Goal: Task Accomplishment & Management: Complete application form

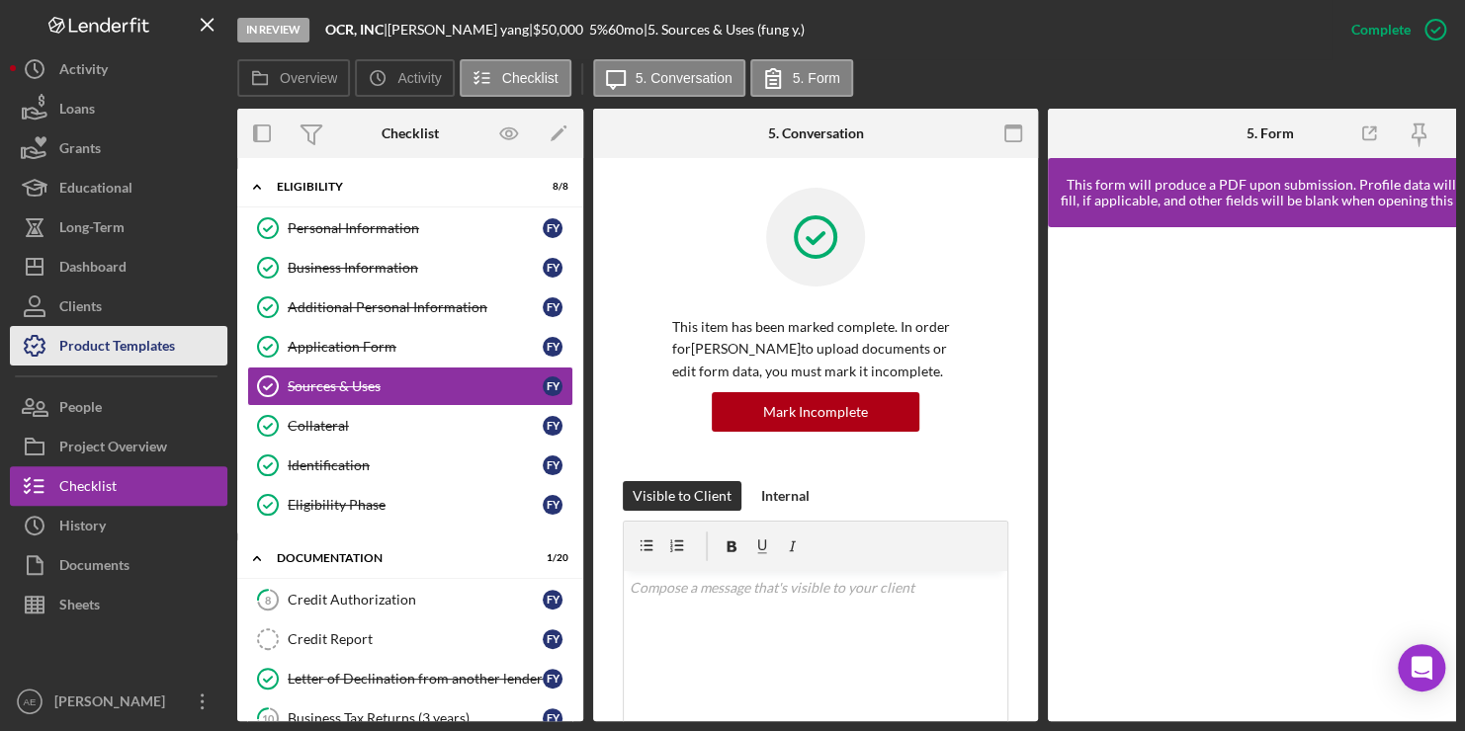
click at [99, 350] on div "Product Templates" at bounding box center [117, 348] width 116 height 44
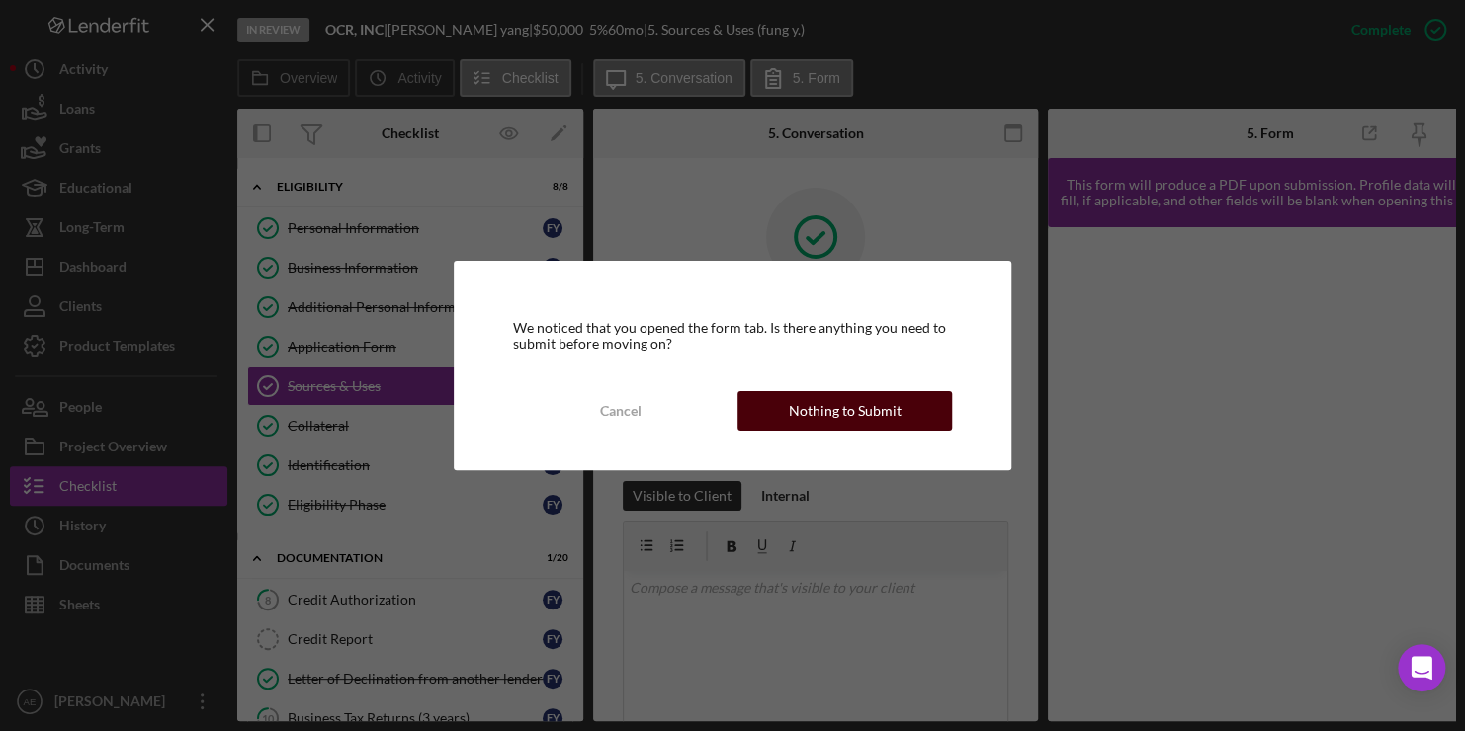
click at [843, 408] on div "Nothing to Submit" at bounding box center [845, 411] width 113 height 40
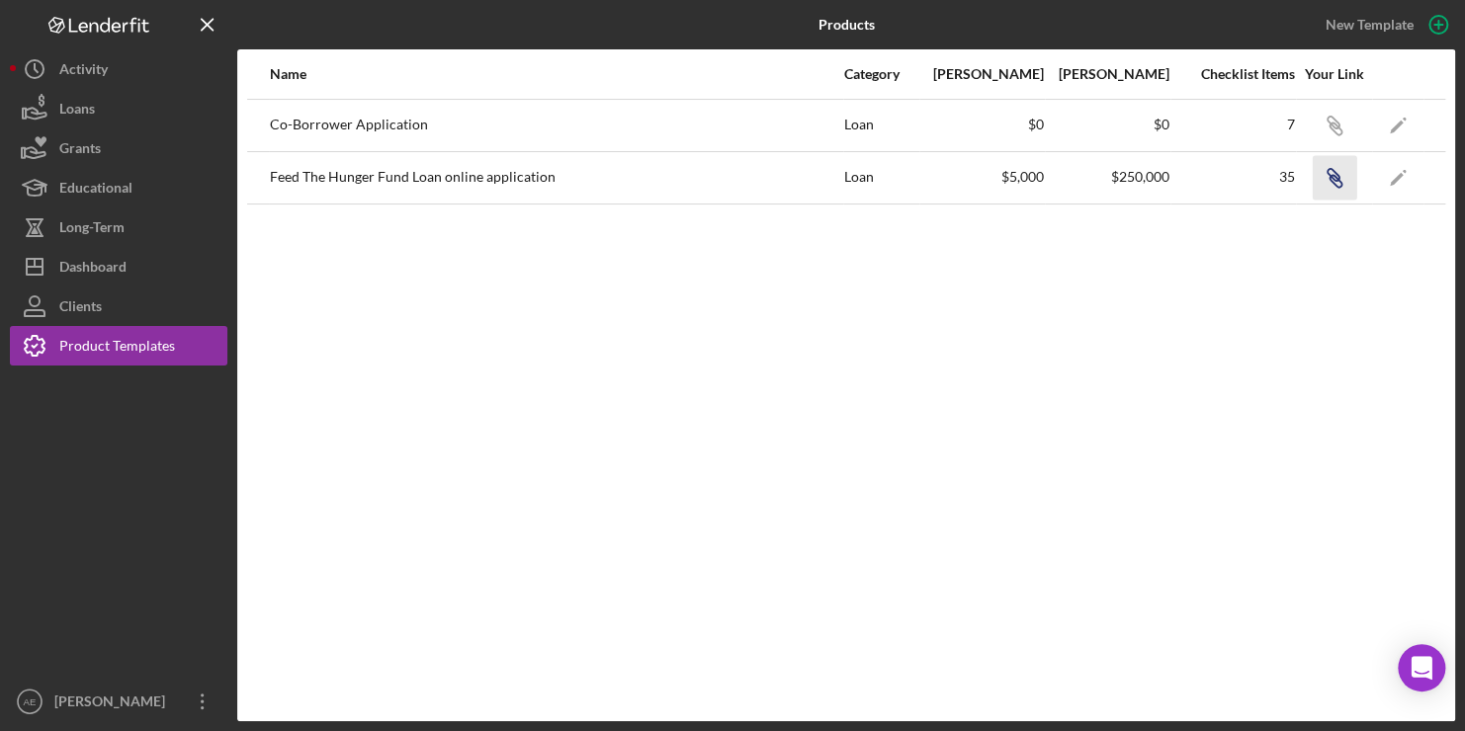
click at [1330, 176] on g "button" at bounding box center [1334, 178] width 14 height 18
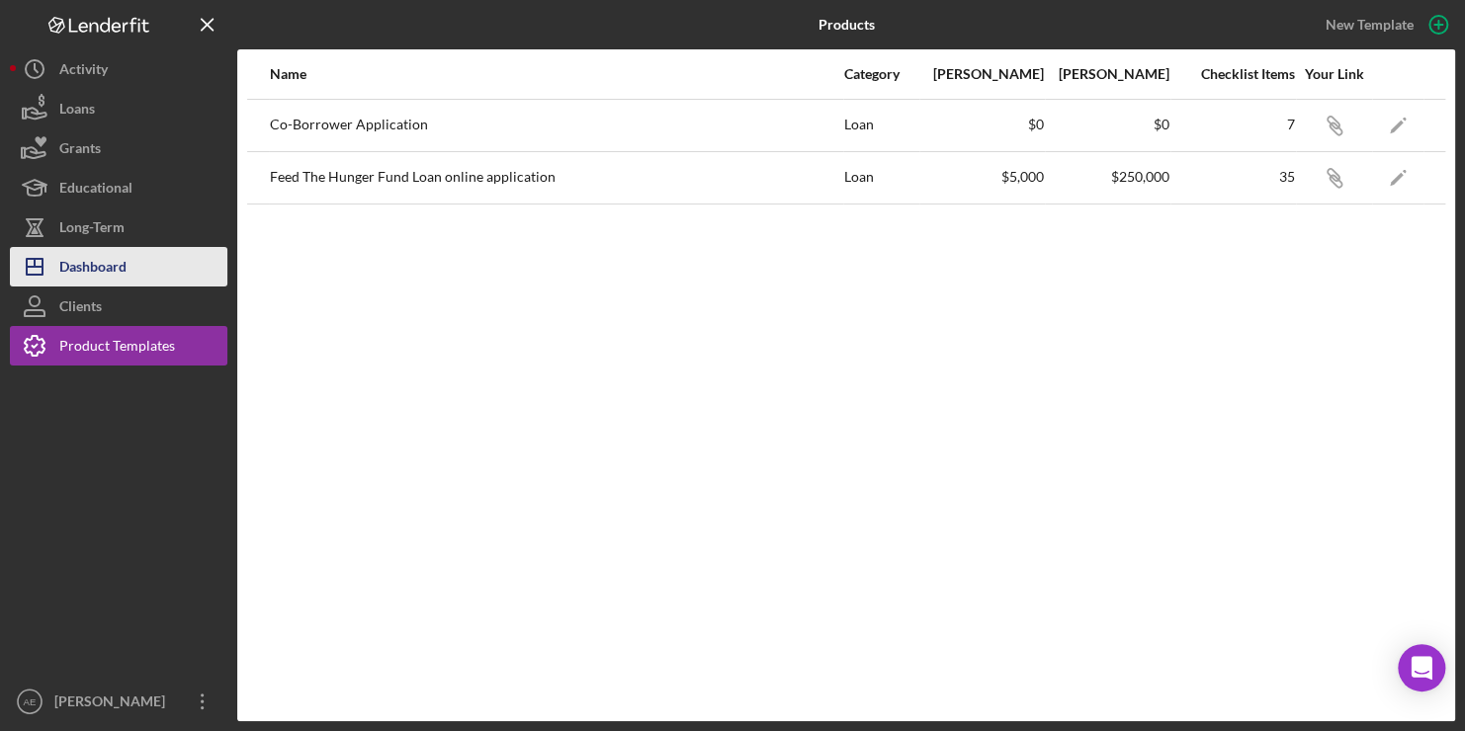
click at [100, 261] on div "Dashboard" at bounding box center [92, 269] width 67 height 44
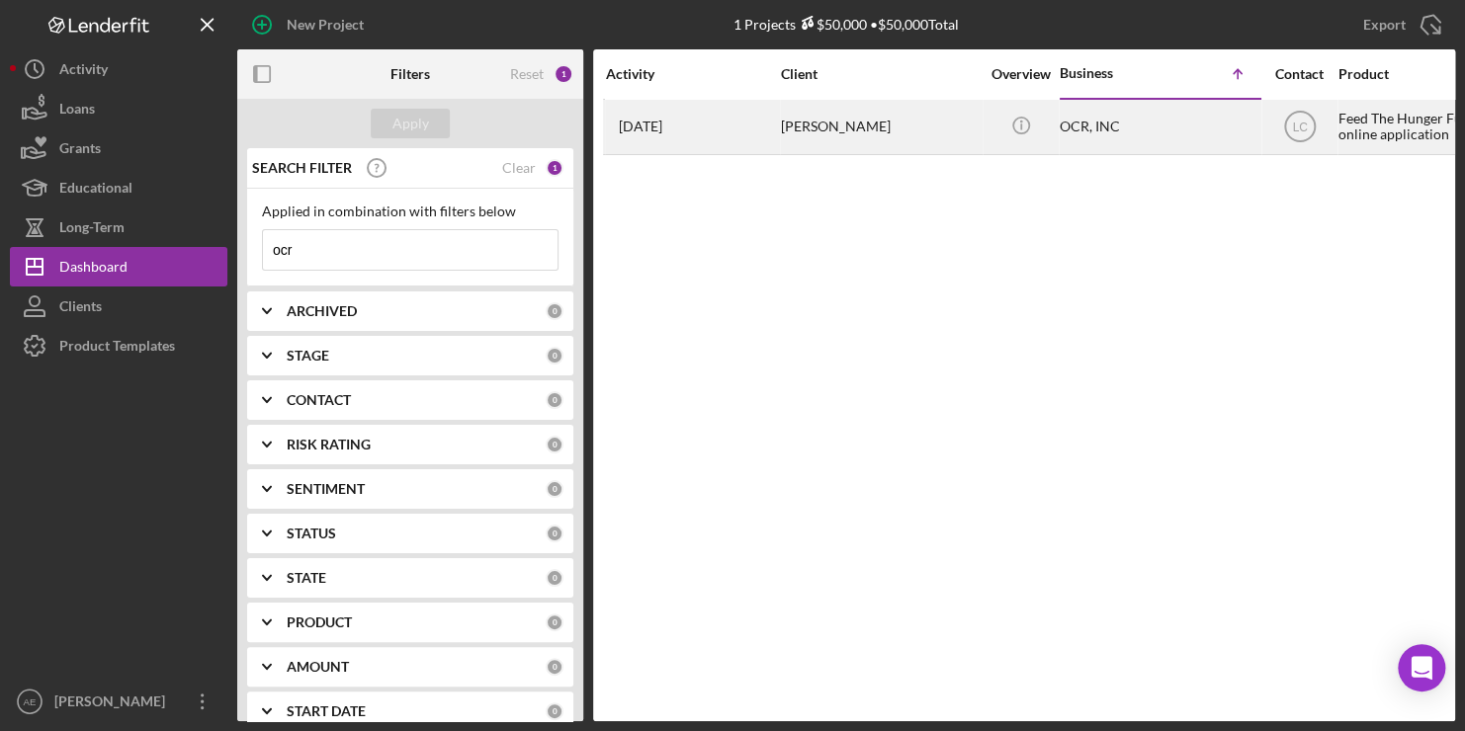
click at [1409, 123] on div "Feed The Hunger Fund Loan online application" at bounding box center [1437, 127] width 198 height 52
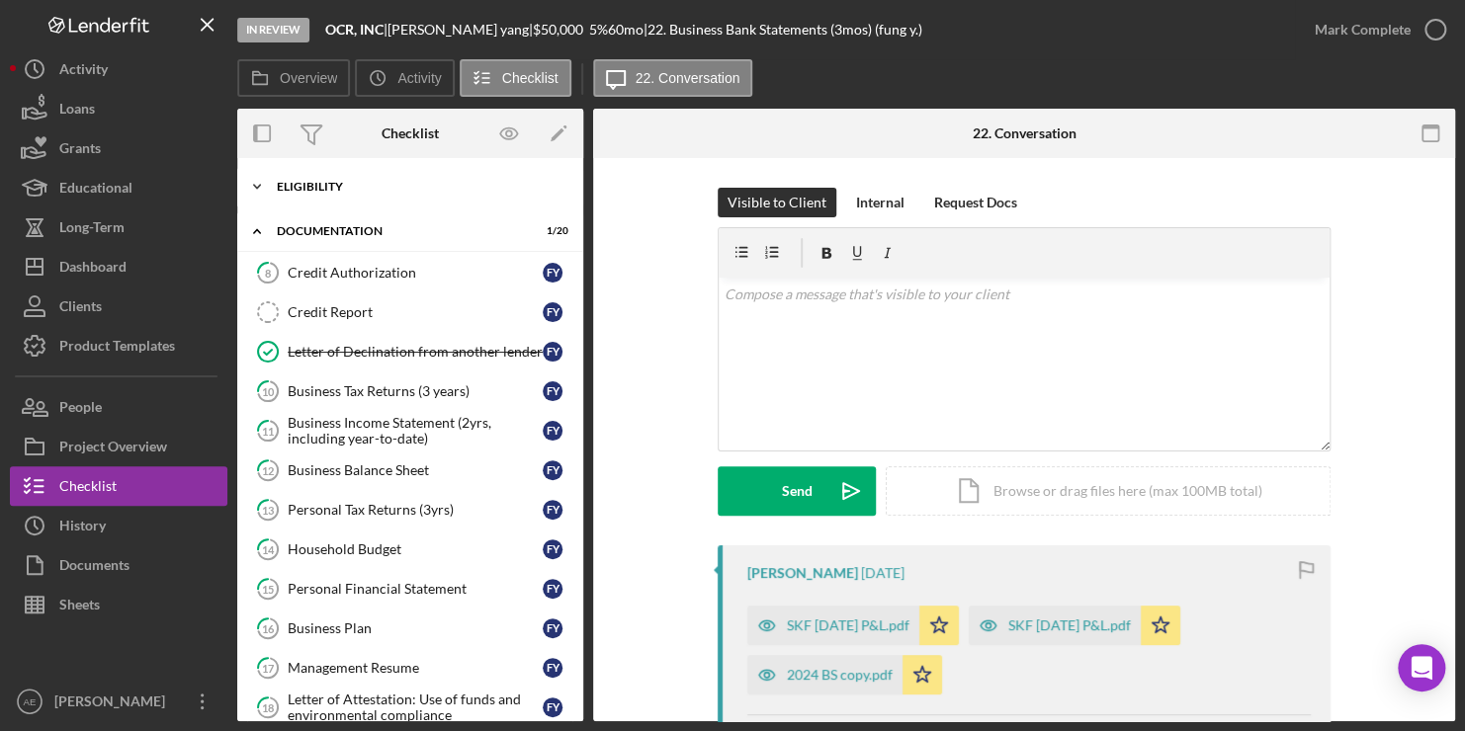
click at [290, 190] on div "Eligibility" at bounding box center [418, 187] width 282 height 12
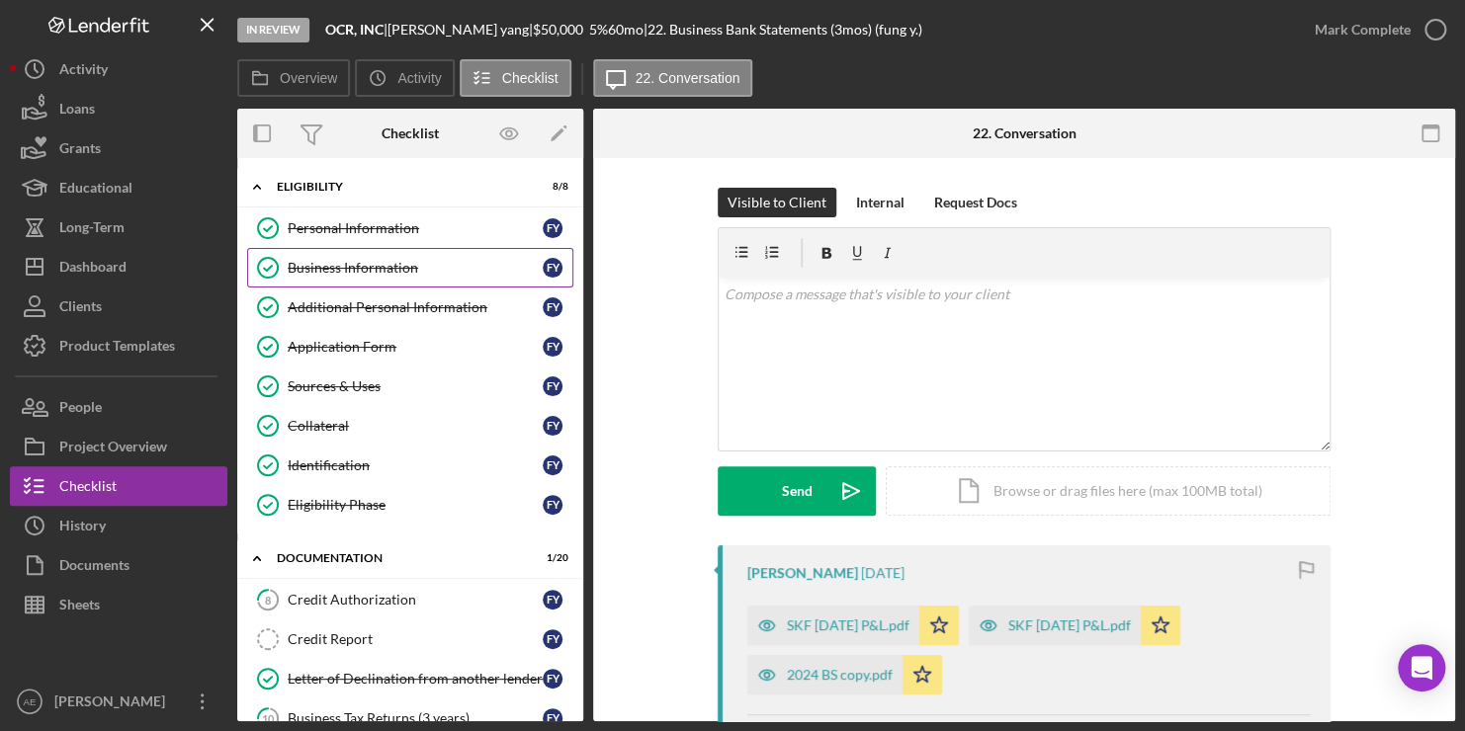
click at [361, 276] on link "Business Information Business Information f y" at bounding box center [410, 268] width 326 height 40
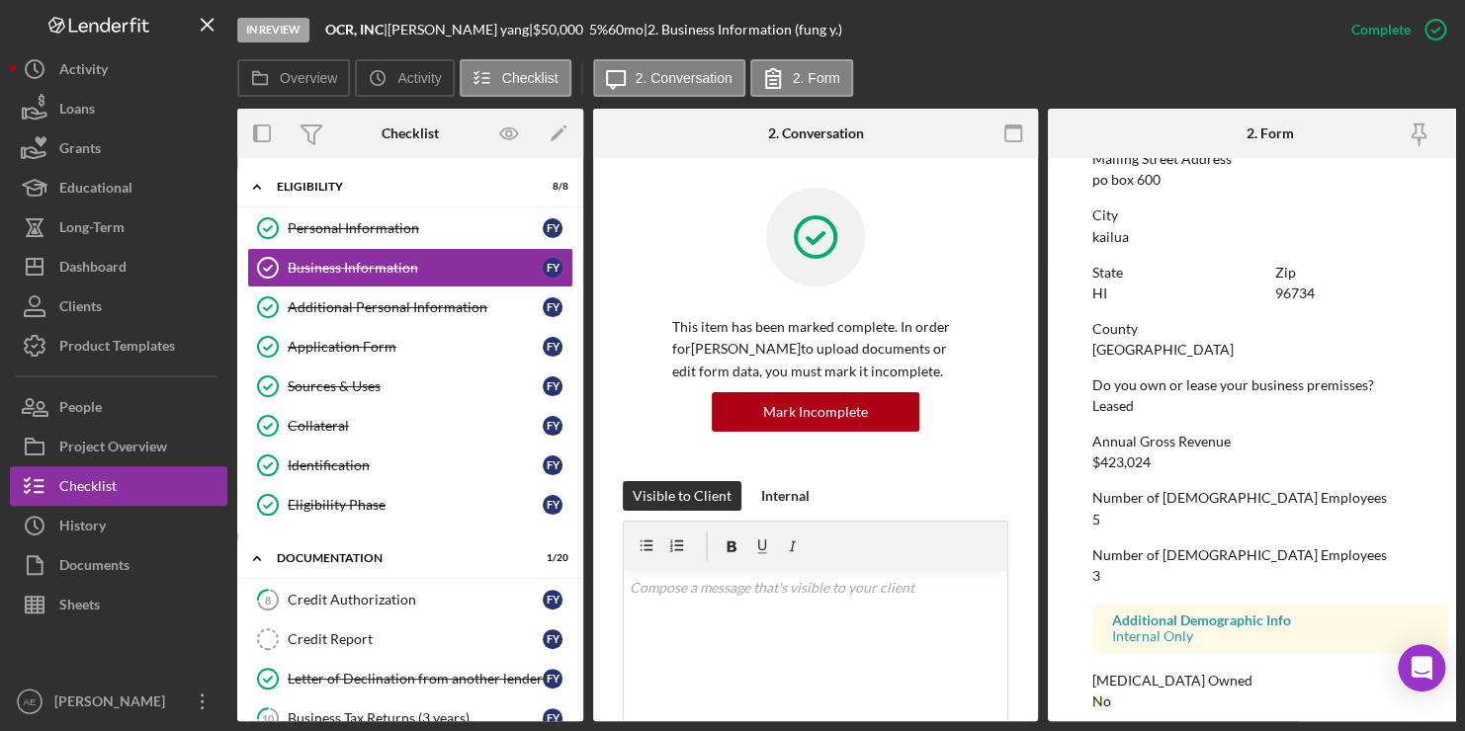
scroll to position [1174, 0]
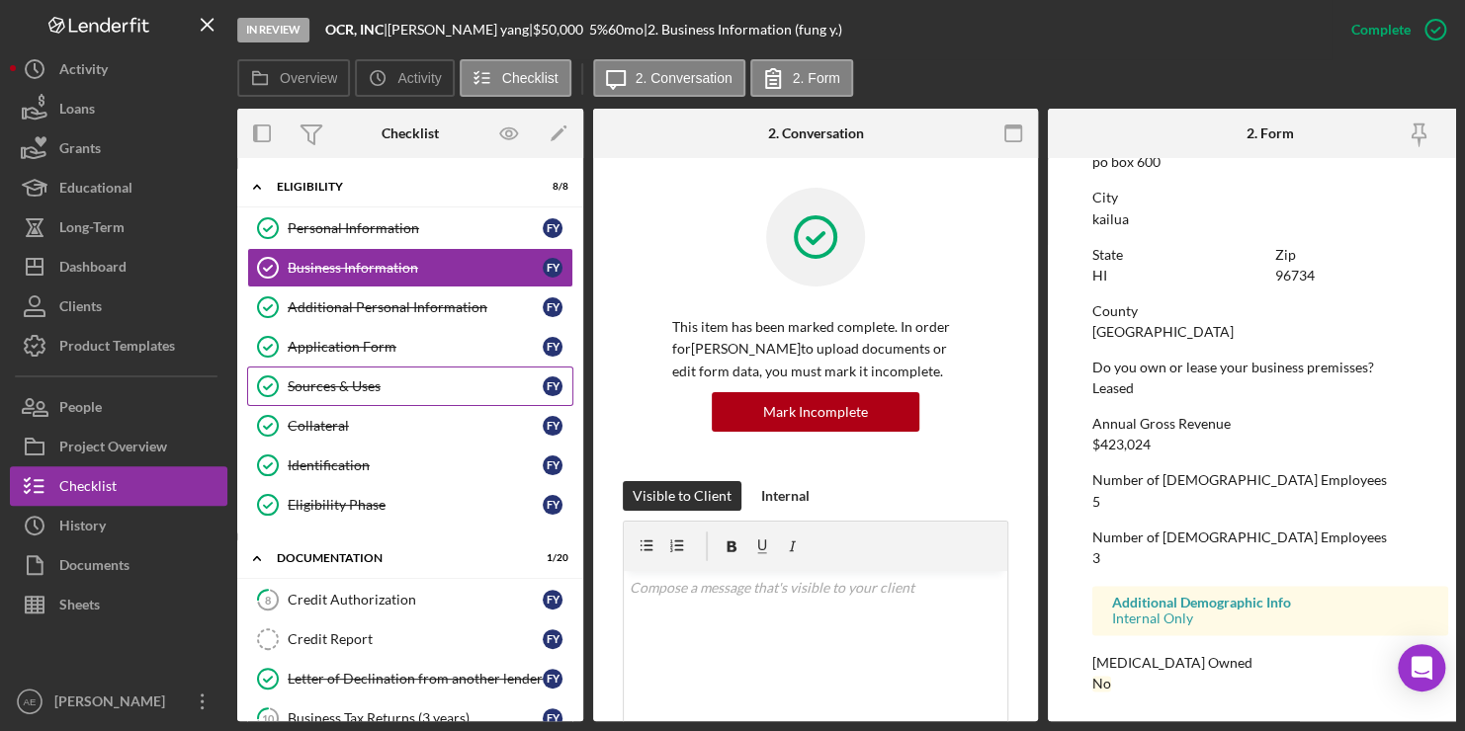
click at [381, 380] on div "Sources & Uses" at bounding box center [415, 387] width 255 height 16
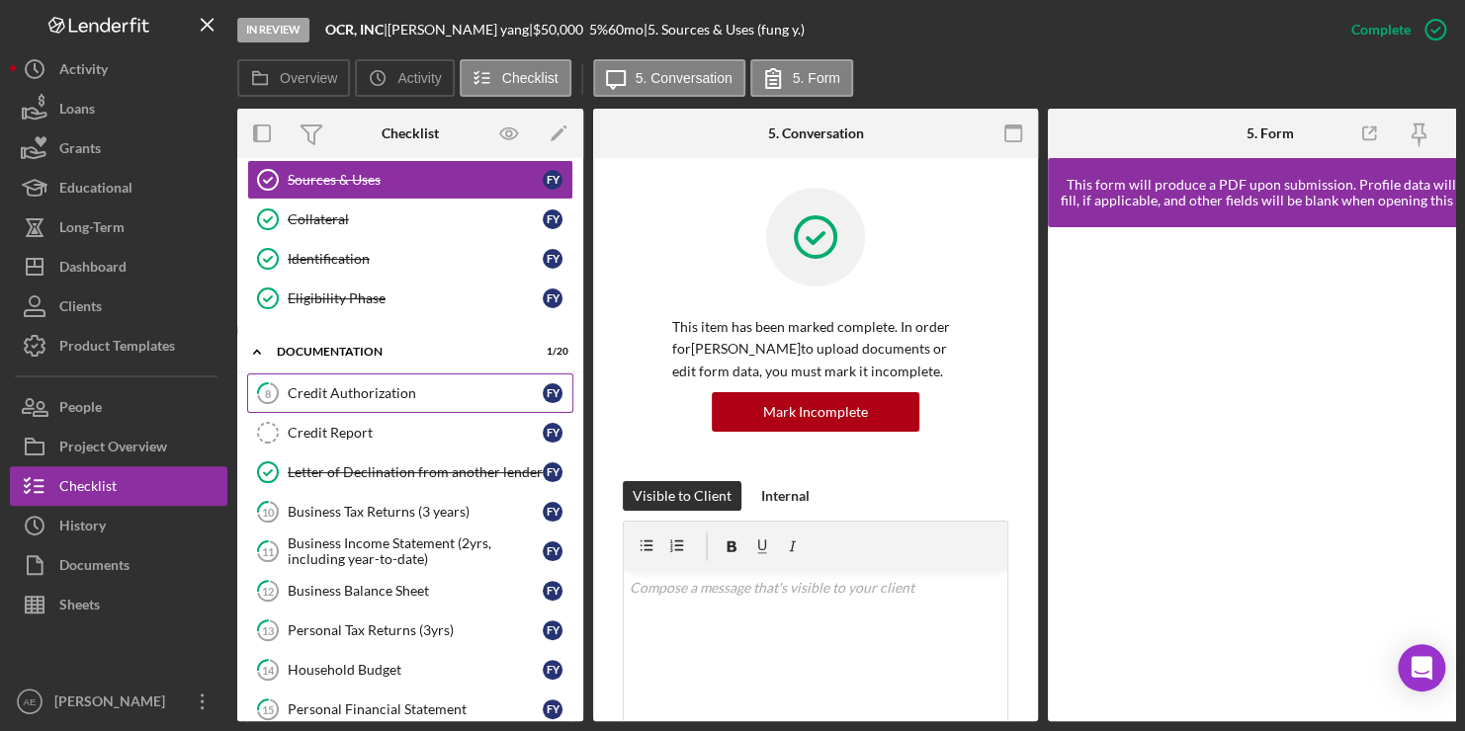
scroll to position [208, 0]
click at [975, 237] on div "This item has been marked complete. In order for [PERSON_NAME] to upload docume…" at bounding box center [816, 335] width 386 height 294
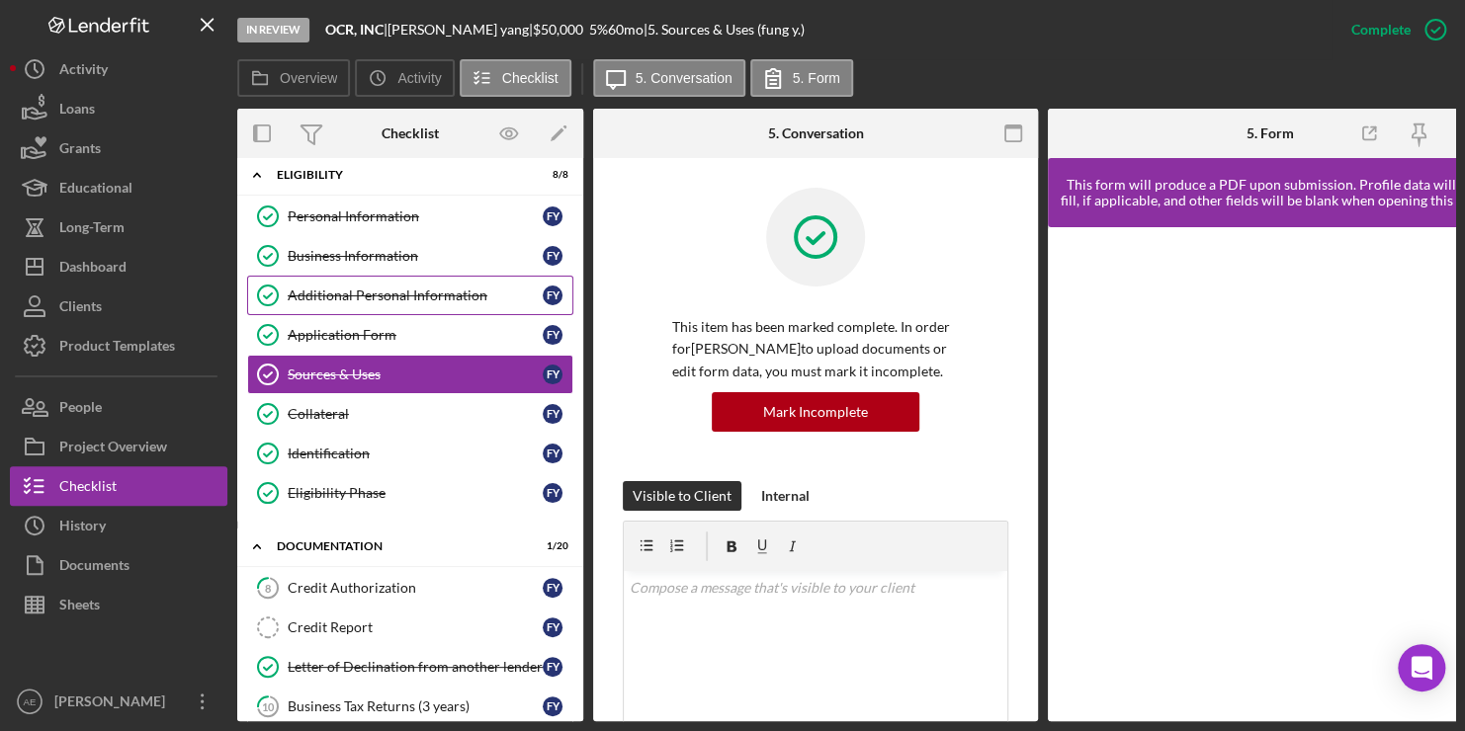
scroll to position [11, 0]
click at [334, 334] on div "Application Form" at bounding box center [415, 336] width 255 height 16
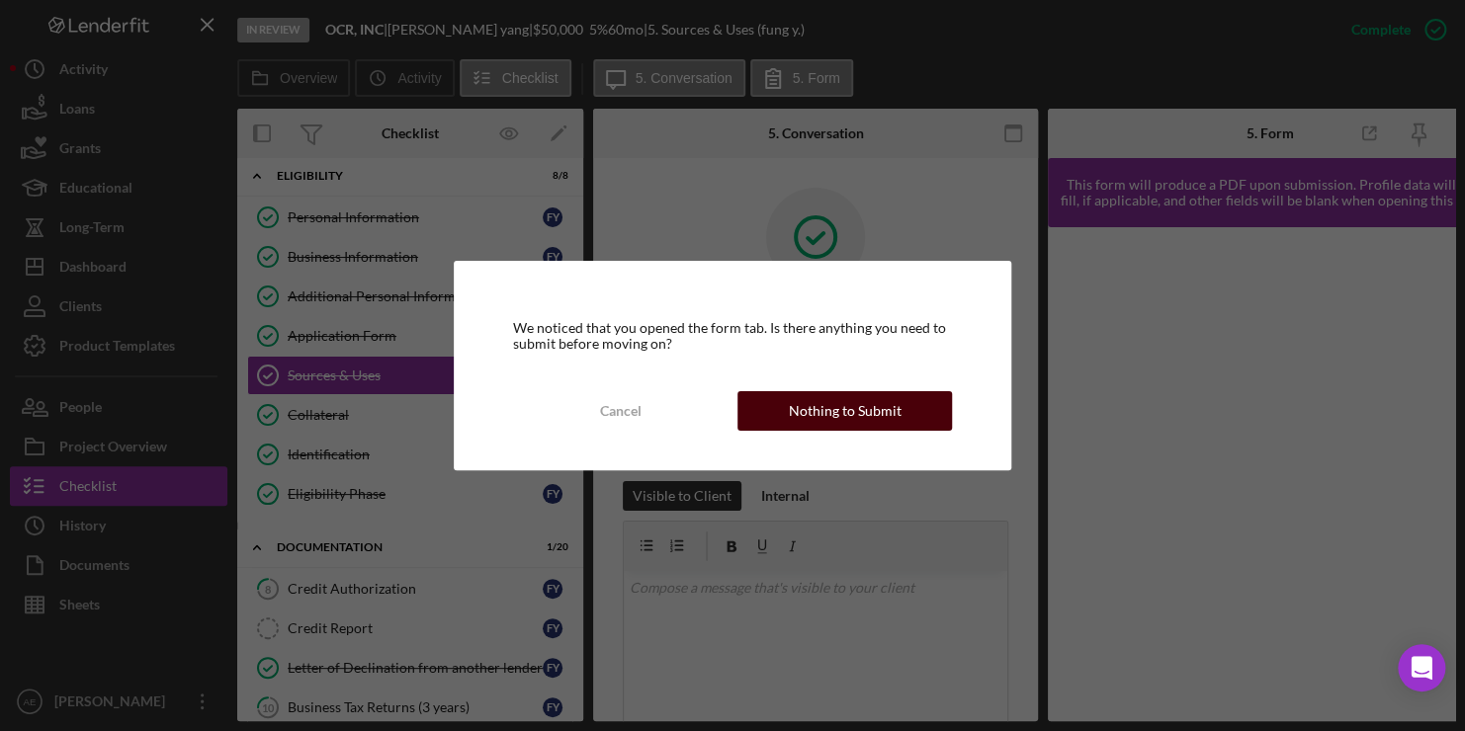
click at [882, 399] on div "Nothing to Submit" at bounding box center [845, 411] width 113 height 40
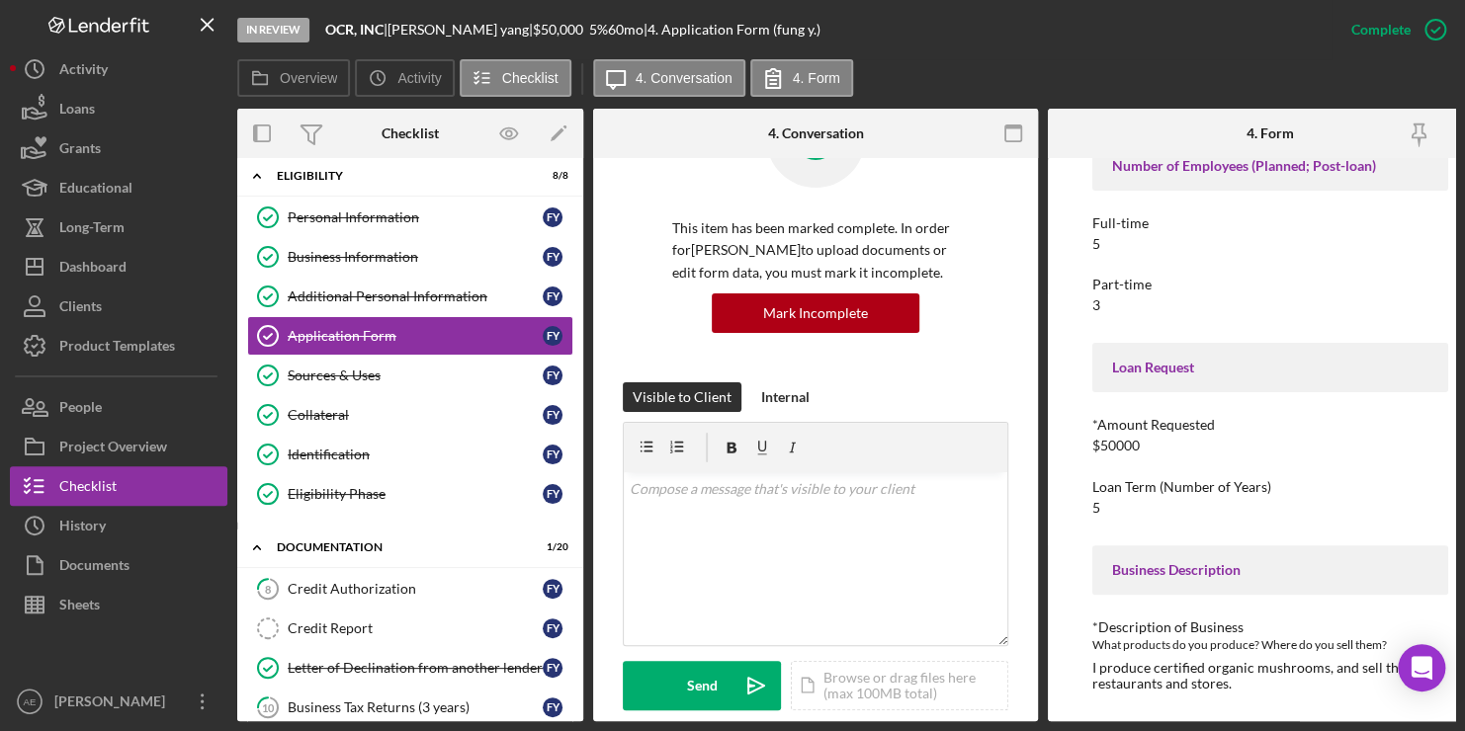
scroll to position [121, 0]
click at [1218, 360] on div "Loan Request" at bounding box center [1270, 368] width 316 height 16
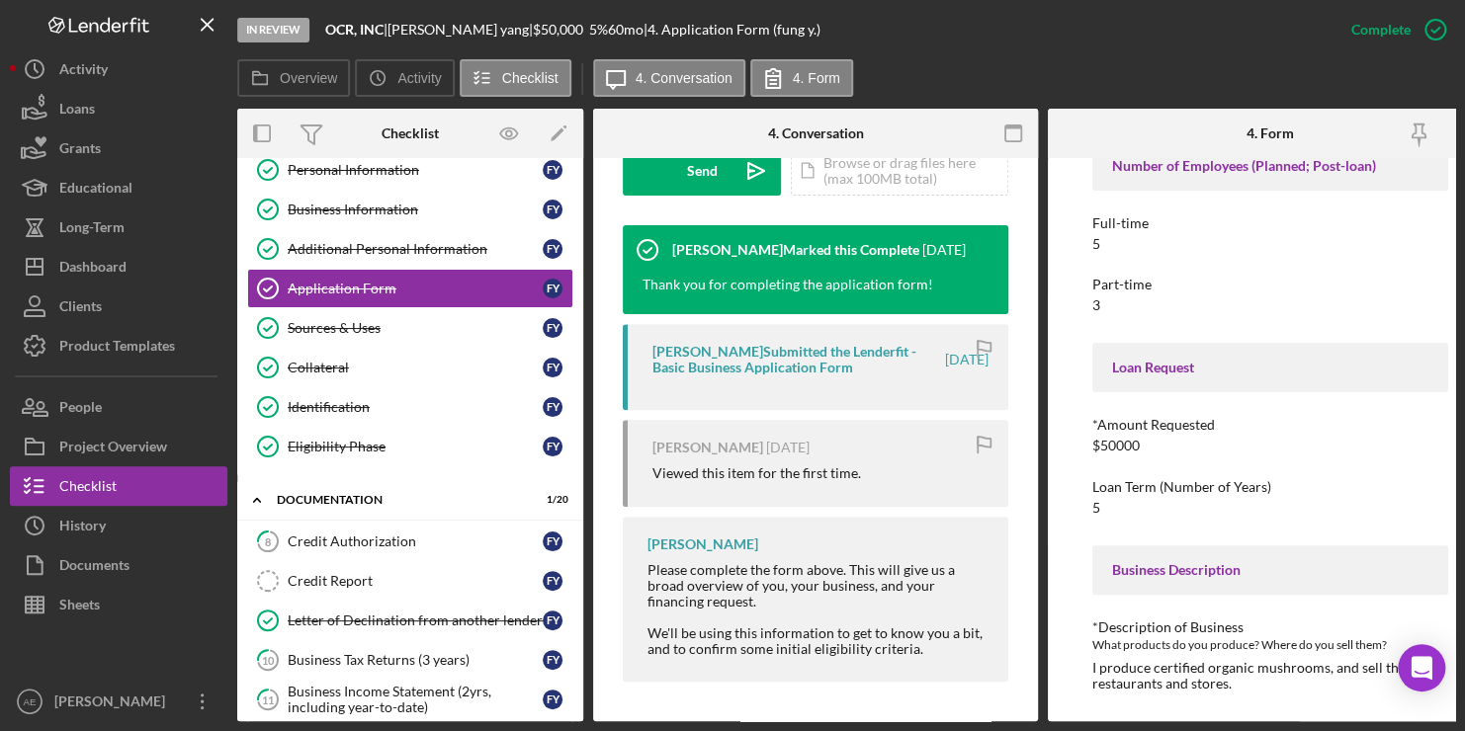
scroll to position [59, 0]
click at [1242, 263] on div "Number of Employees (Planned; Post-loan) Full-time 5 Part-time 3 Loan Request *…" at bounding box center [1270, 416] width 356 height 551
click at [375, 375] on link "Collateral Collateral f y" at bounding box center [410, 367] width 326 height 40
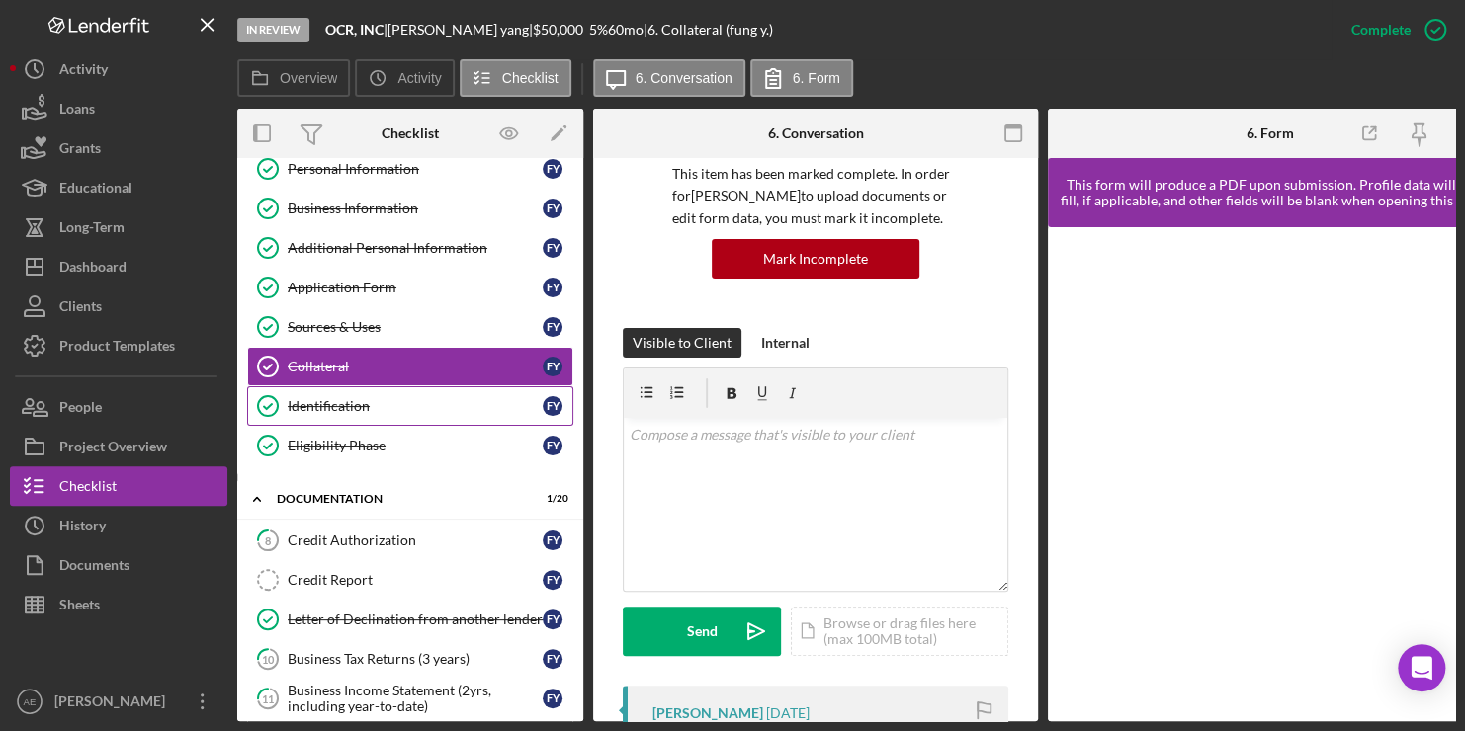
scroll to position [154, 0]
click at [331, 401] on div "Identification" at bounding box center [415, 406] width 255 height 16
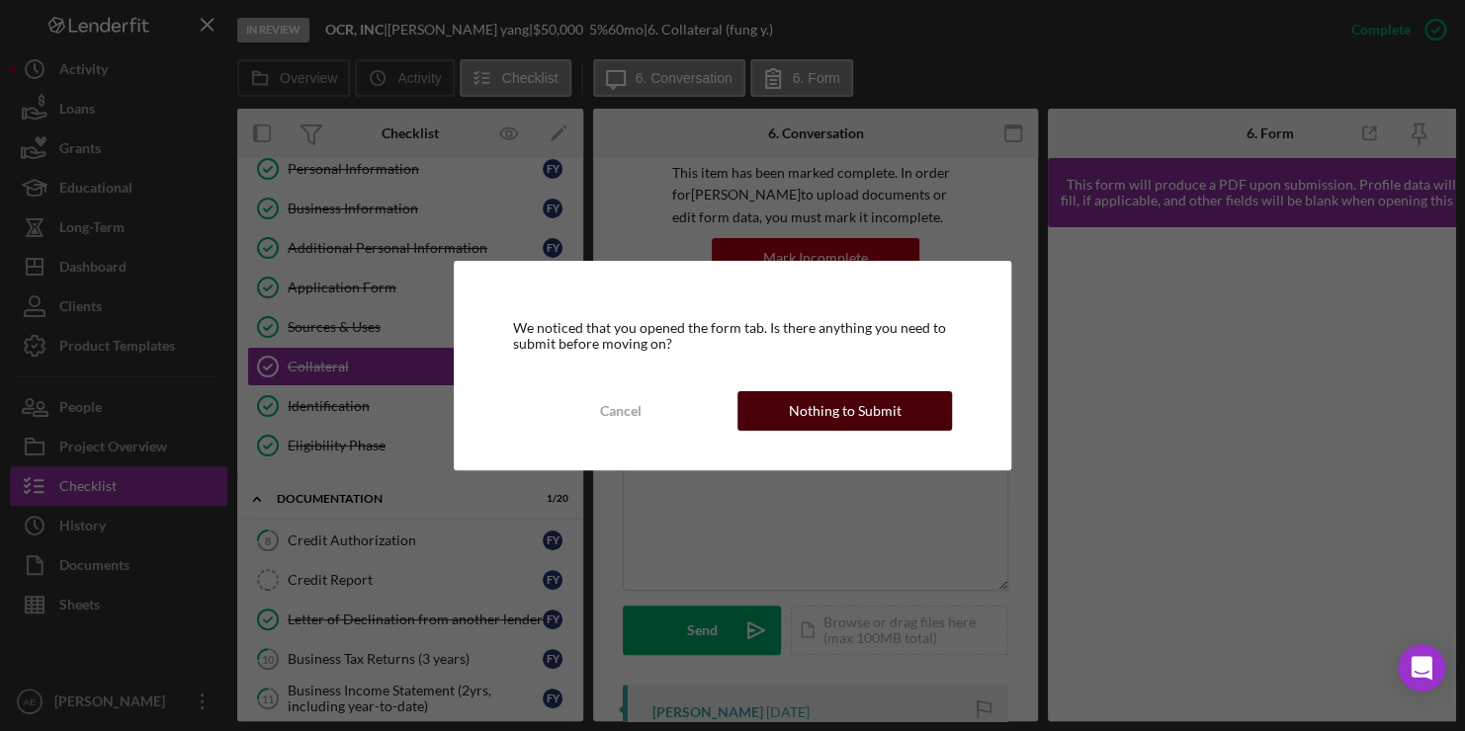
click at [857, 408] on div "Nothing to Submit" at bounding box center [845, 411] width 113 height 40
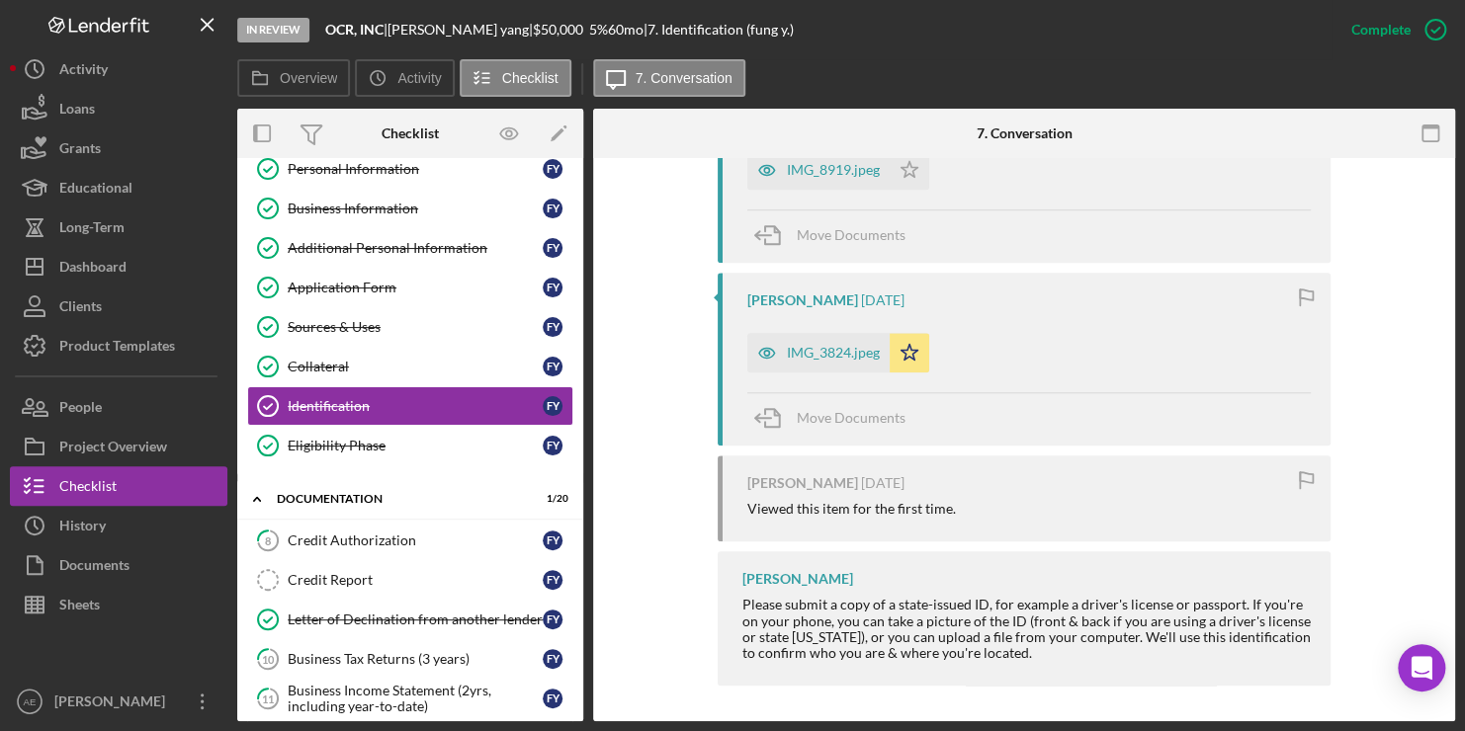
scroll to position [829, 0]
click at [329, 533] on div "Credit Authorization" at bounding box center [415, 541] width 255 height 16
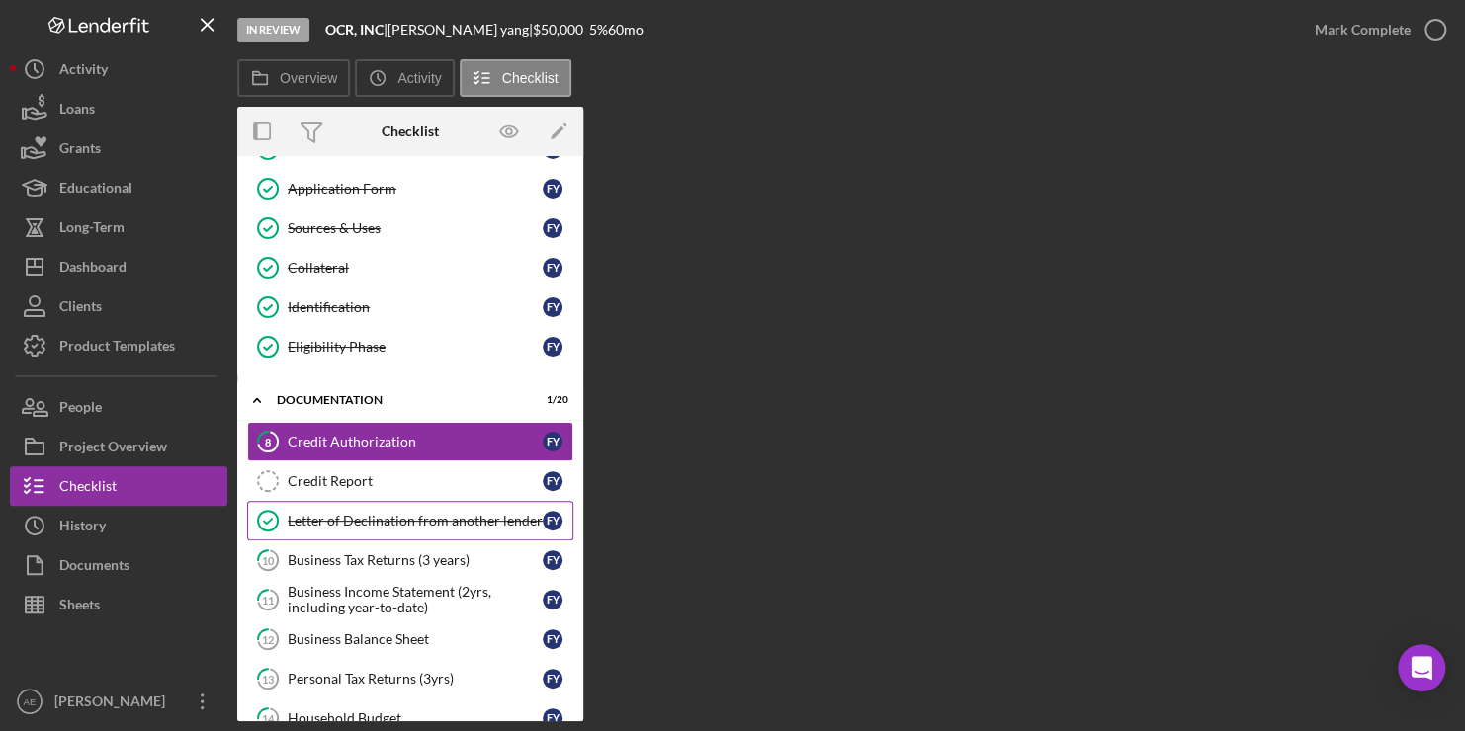
click at [451, 513] on div "Letter of Declination from another lender" at bounding box center [415, 521] width 255 height 16
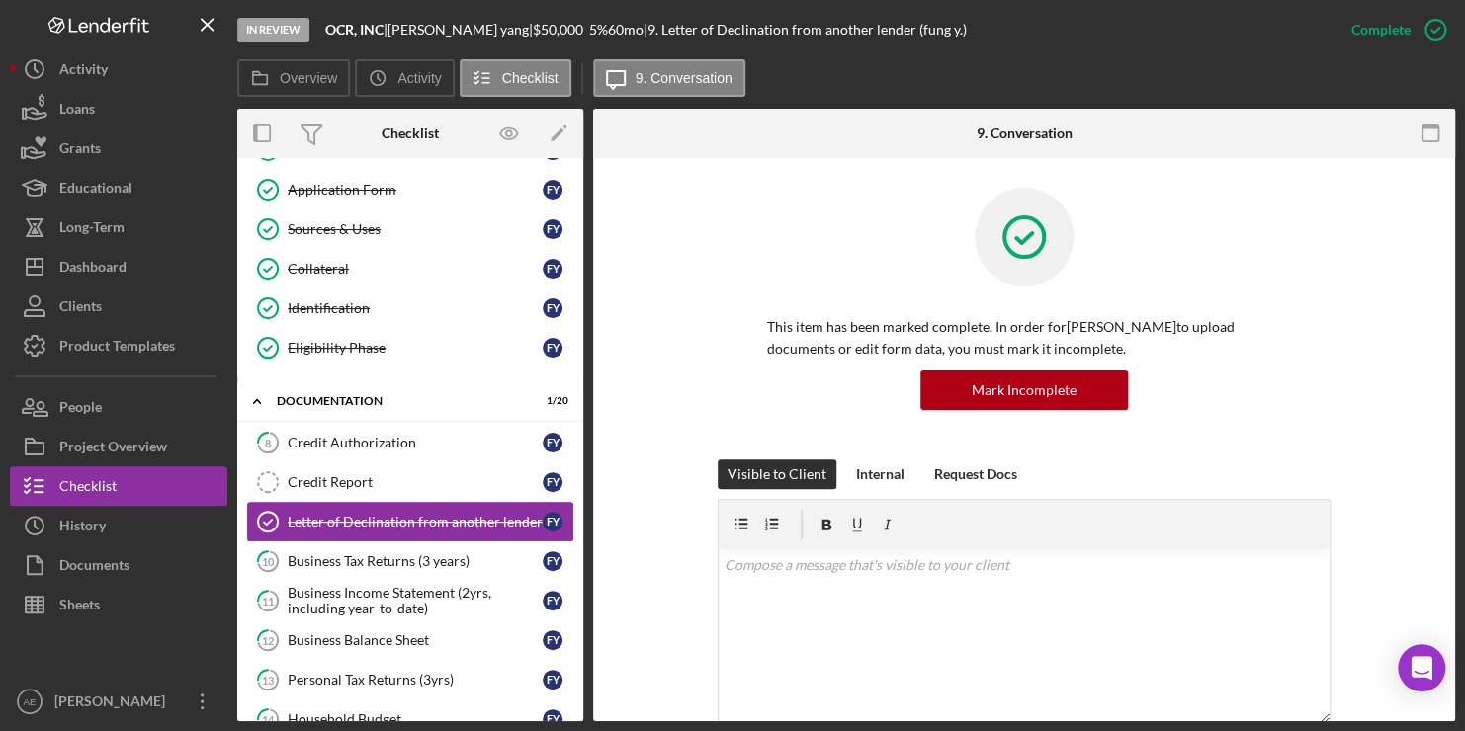
click at [439, 517] on div "Letter of Declination from another lender" at bounding box center [415, 522] width 255 height 16
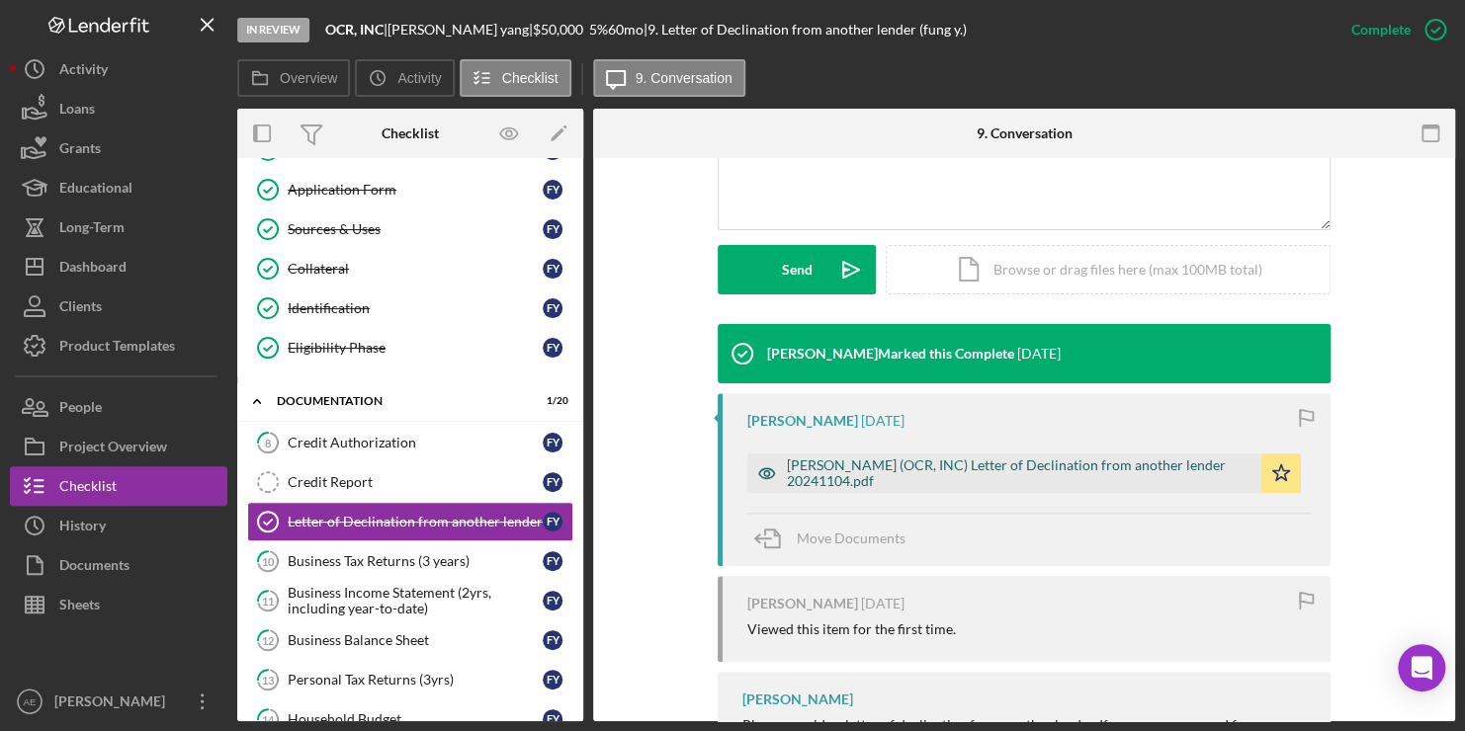
scroll to position [494, 0]
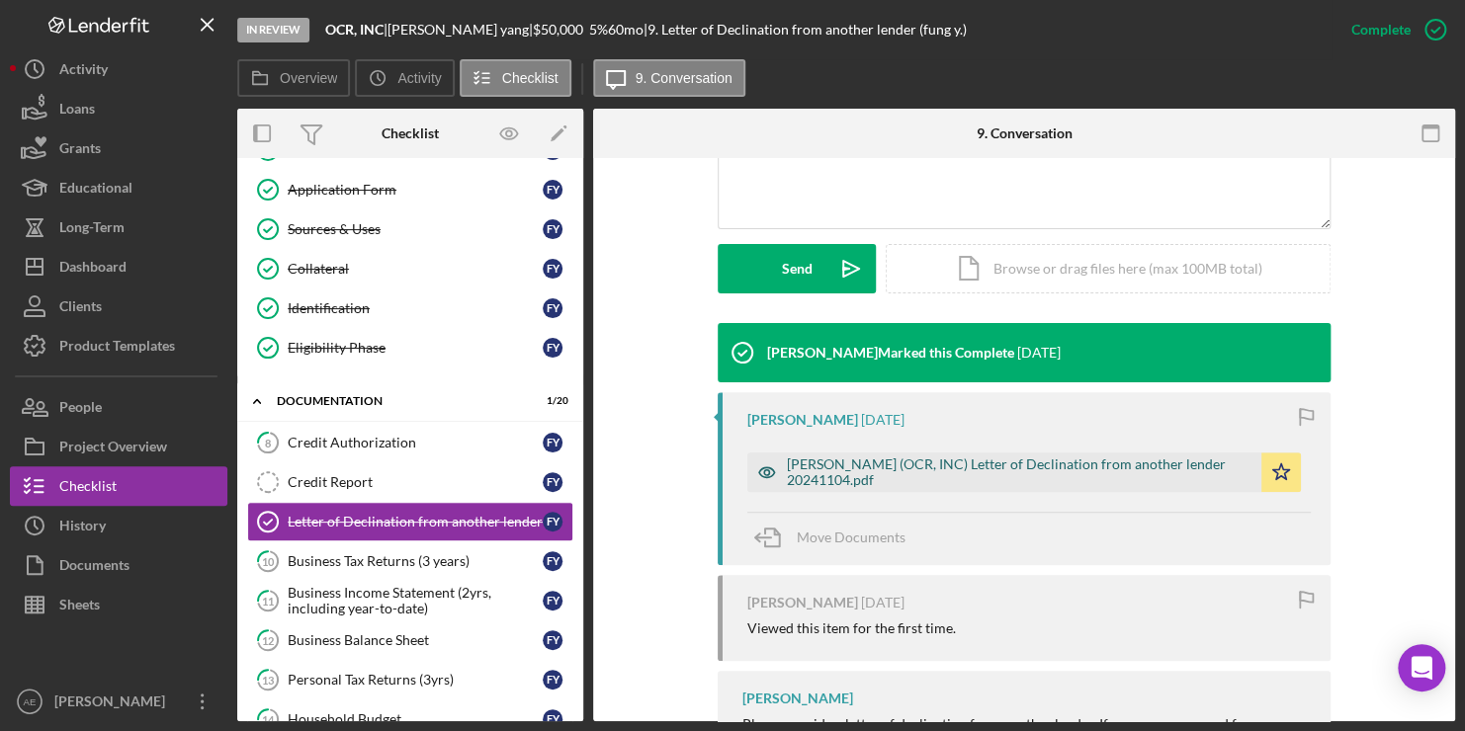
click at [1000, 471] on div "[PERSON_NAME] (OCR, INC) Letter of Declination from another lender 20241104.pdf" at bounding box center [1019, 473] width 465 height 32
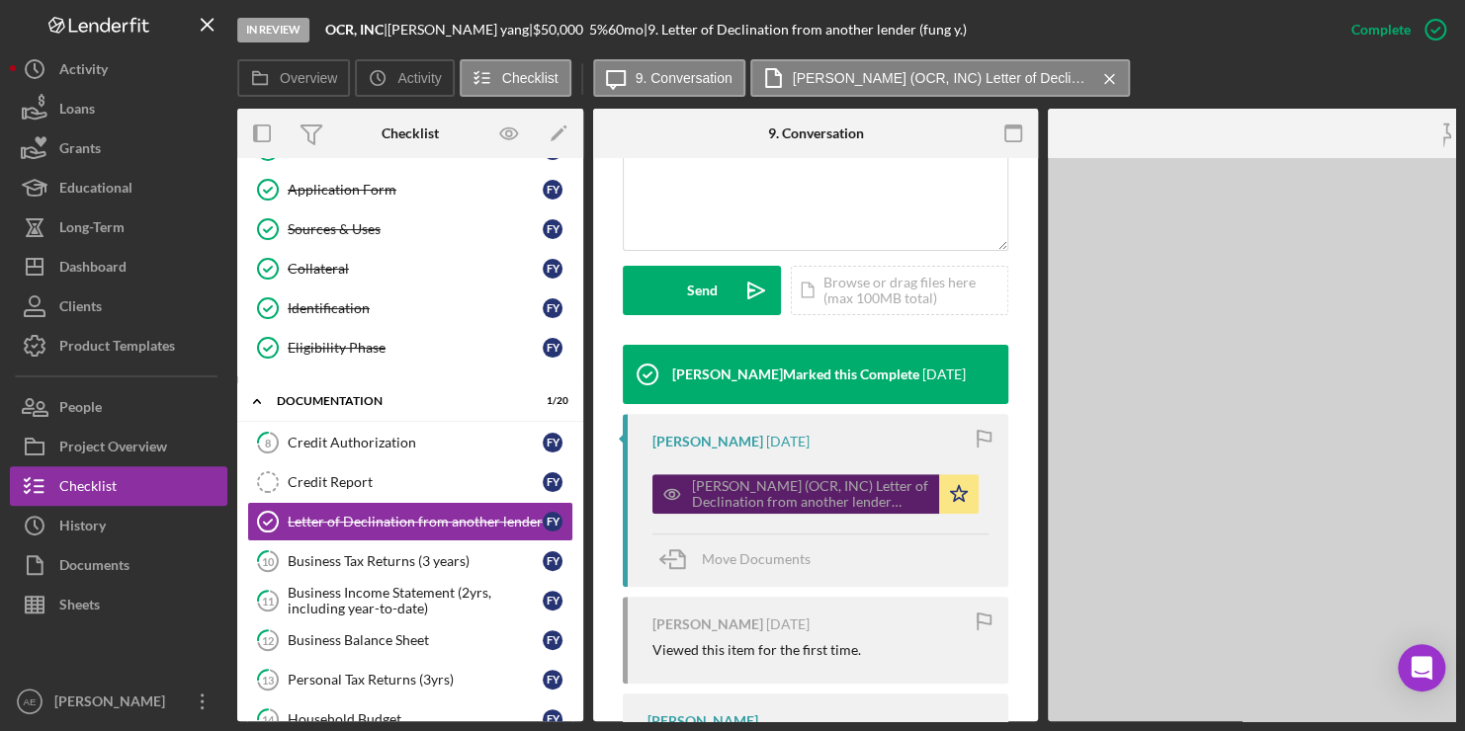
scroll to position [516, 0]
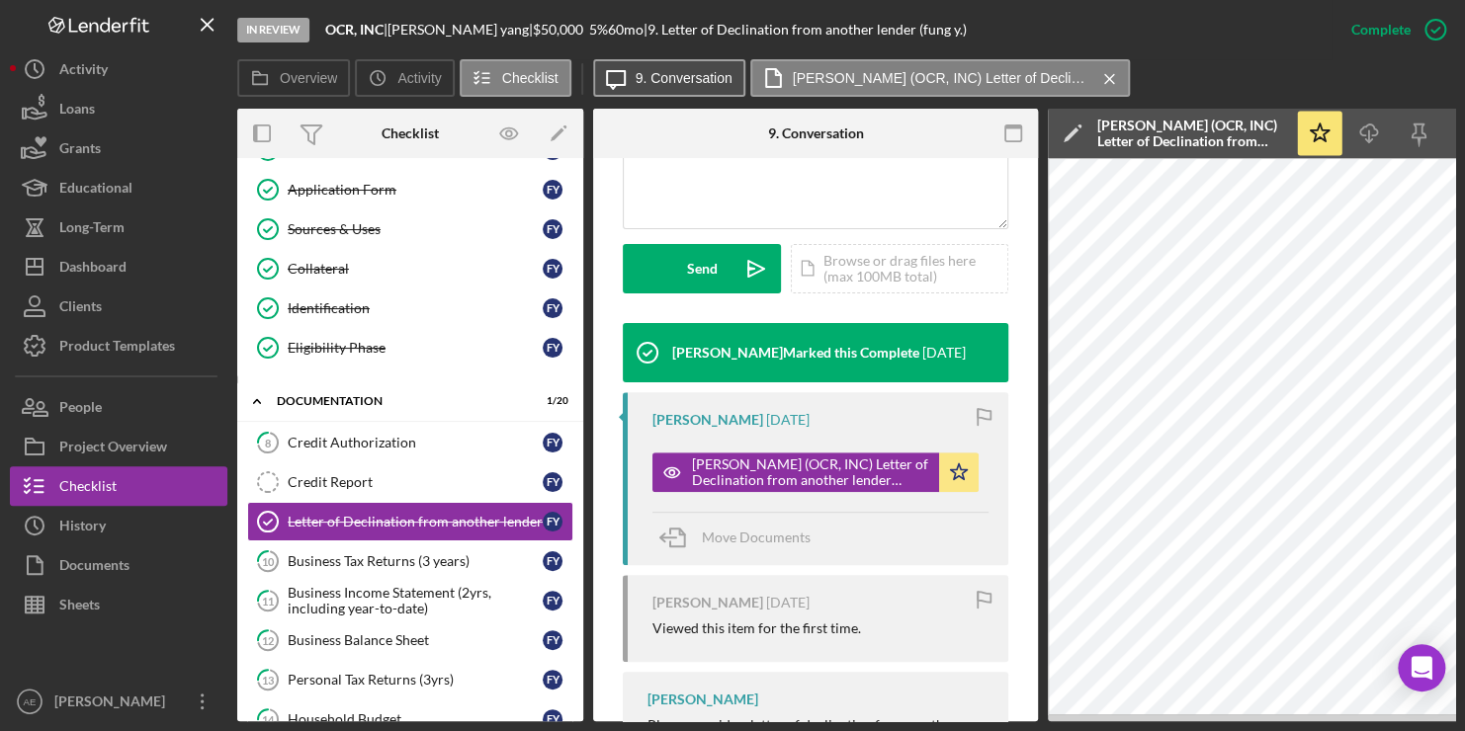
click at [636, 73] on label "9. Conversation" at bounding box center [684, 78] width 97 height 16
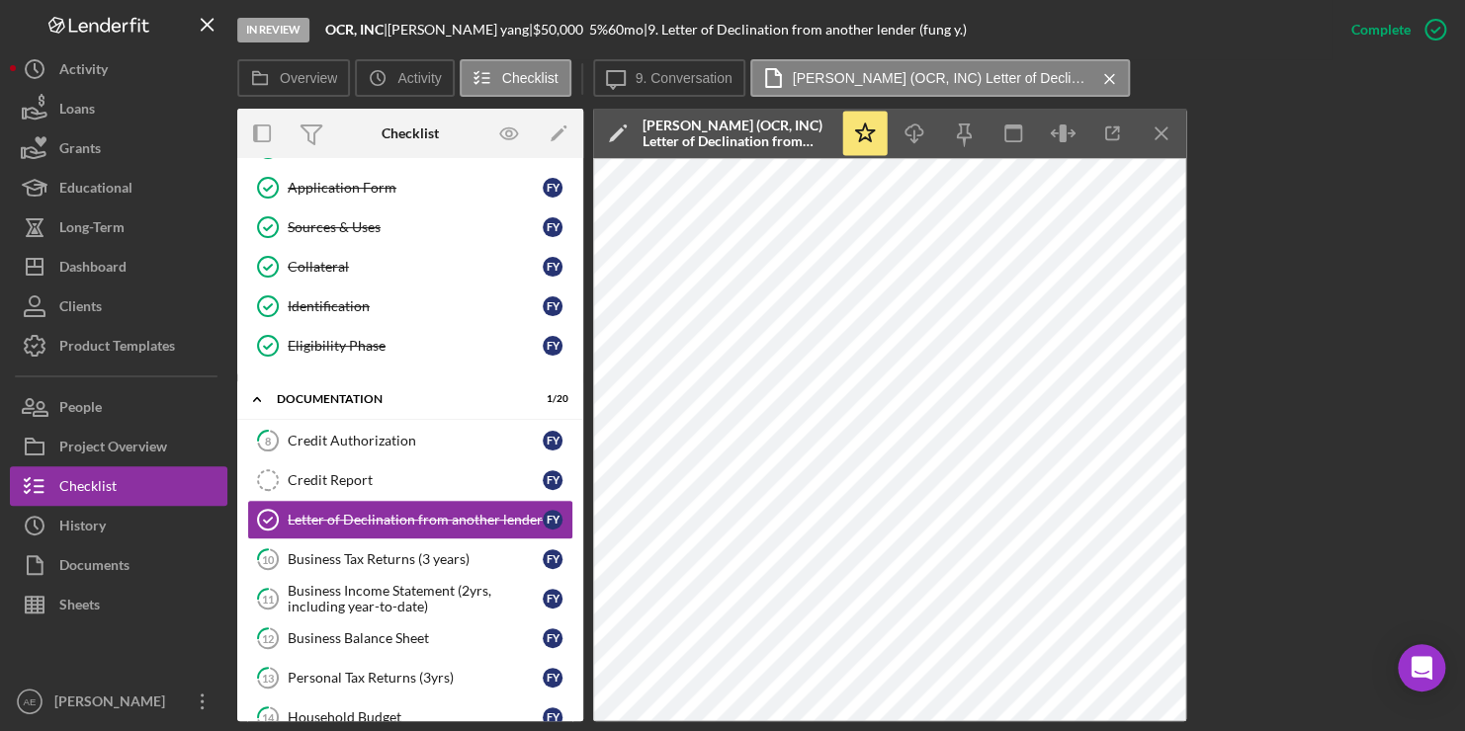
scroll to position [160, 0]
click at [347, 552] on div "Business Tax Returns (3 years)" at bounding box center [415, 559] width 255 height 16
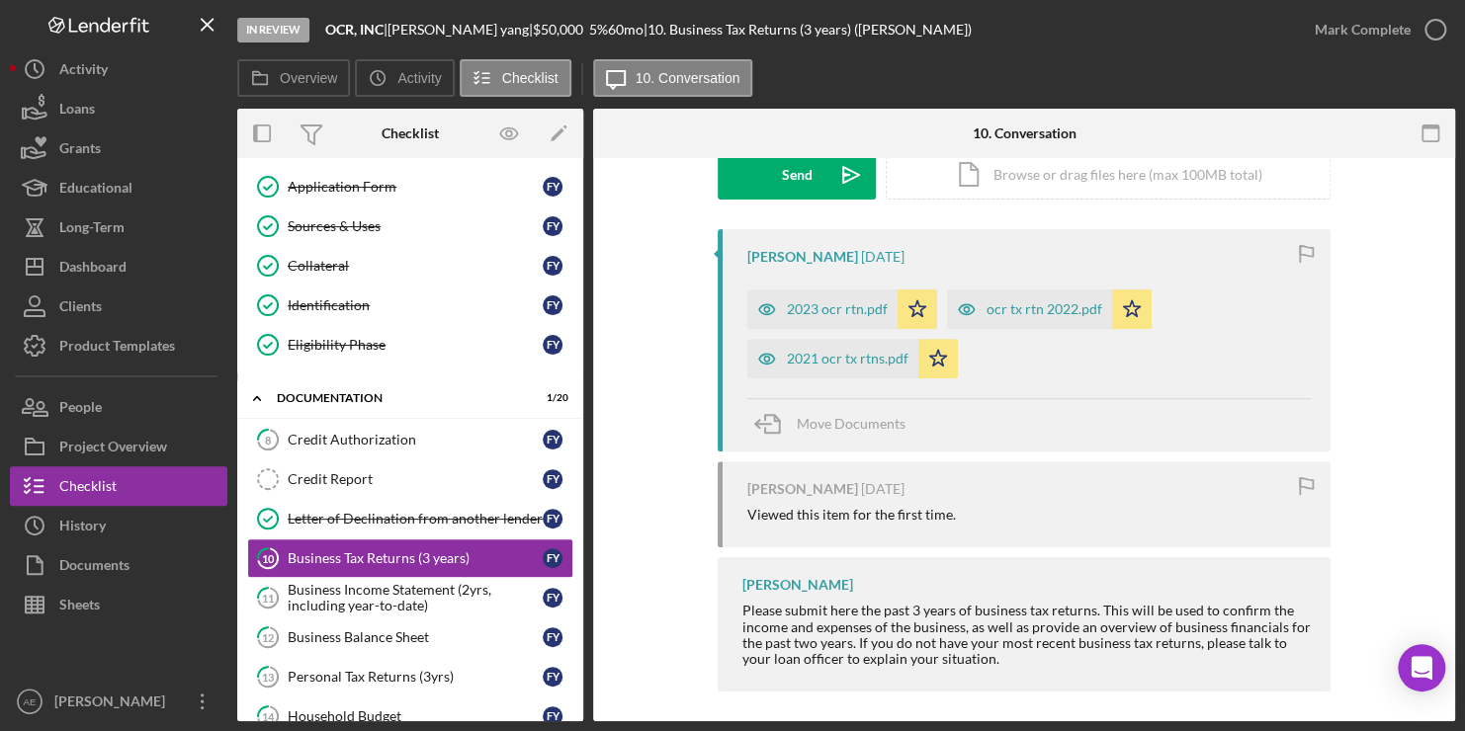
scroll to position [324, 0]
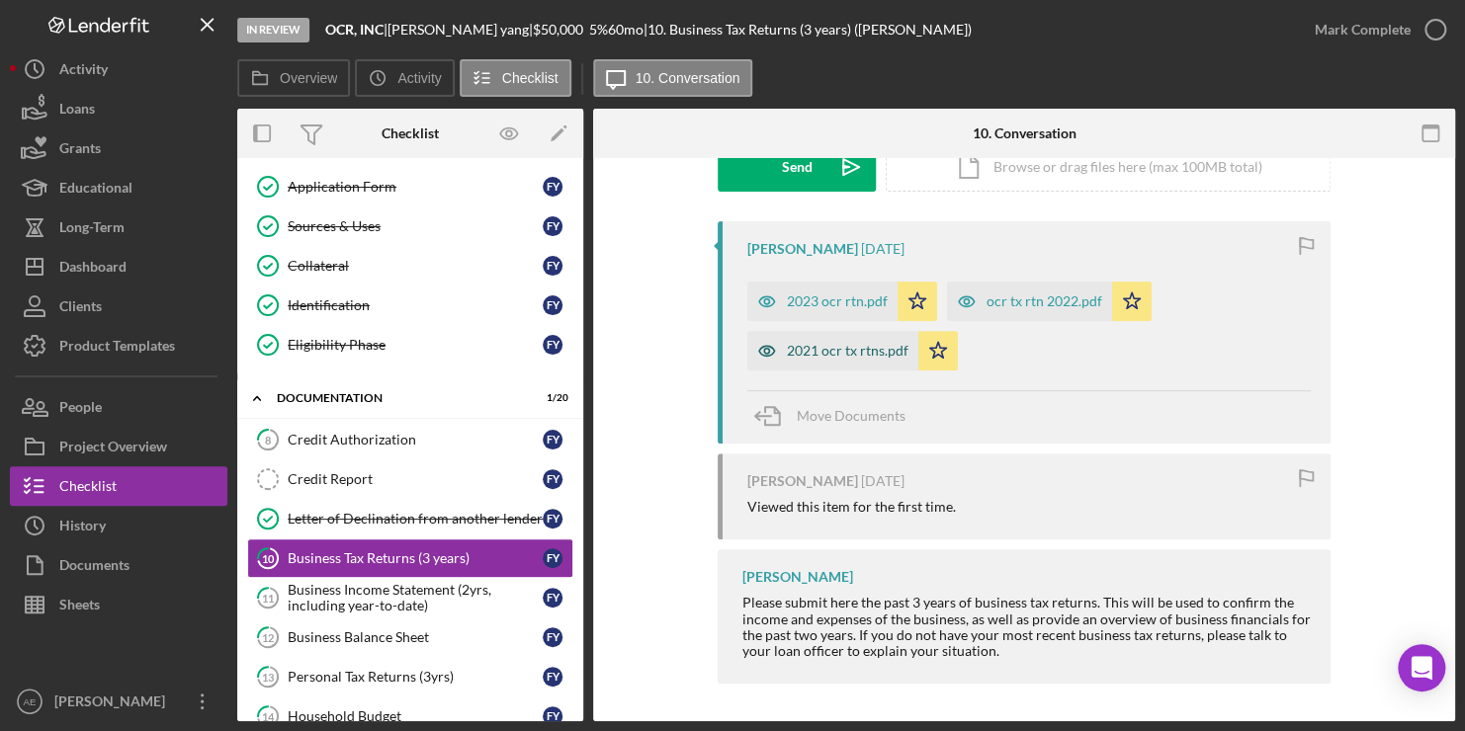
click at [839, 355] on div "2021 ocr tx rtns.pdf" at bounding box center [848, 351] width 122 height 16
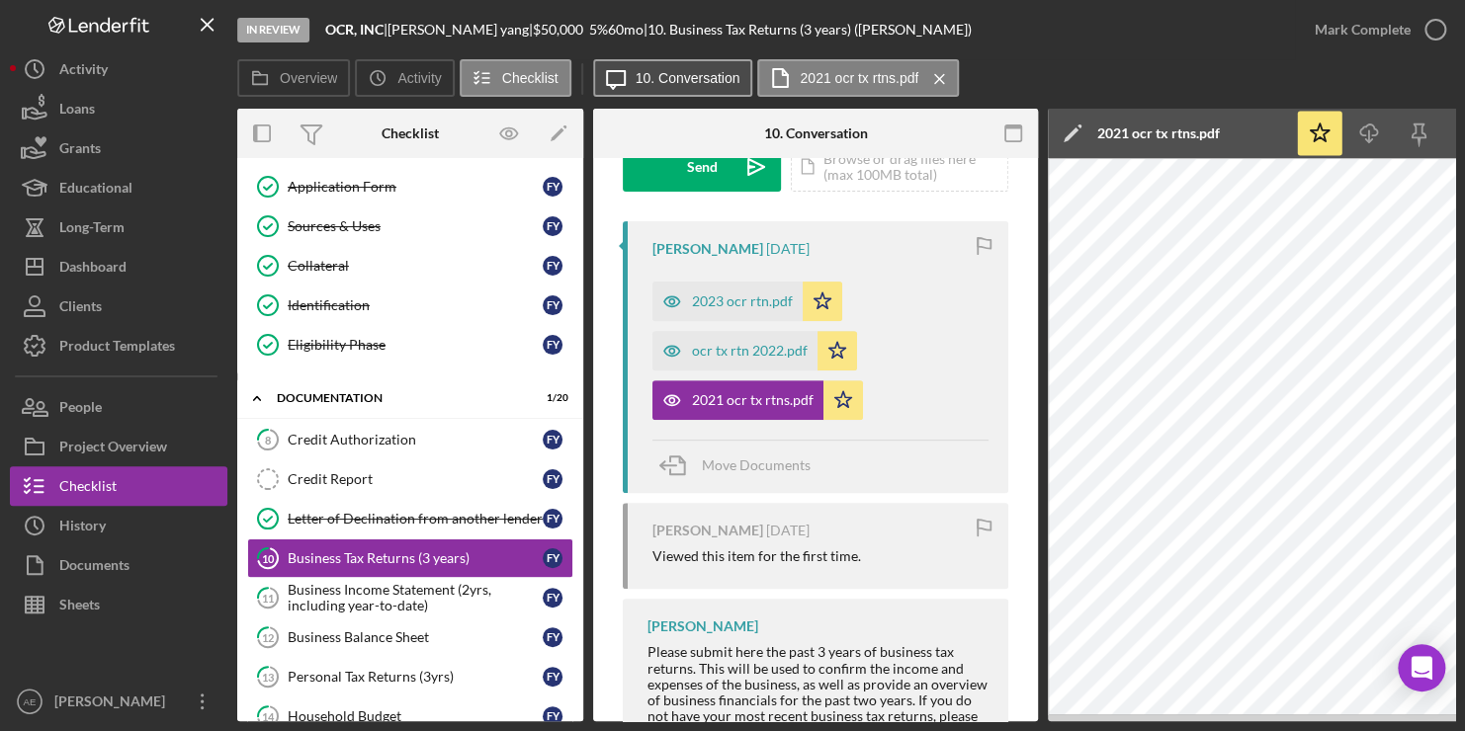
click at [708, 83] on label "10. Conversation" at bounding box center [688, 78] width 105 height 16
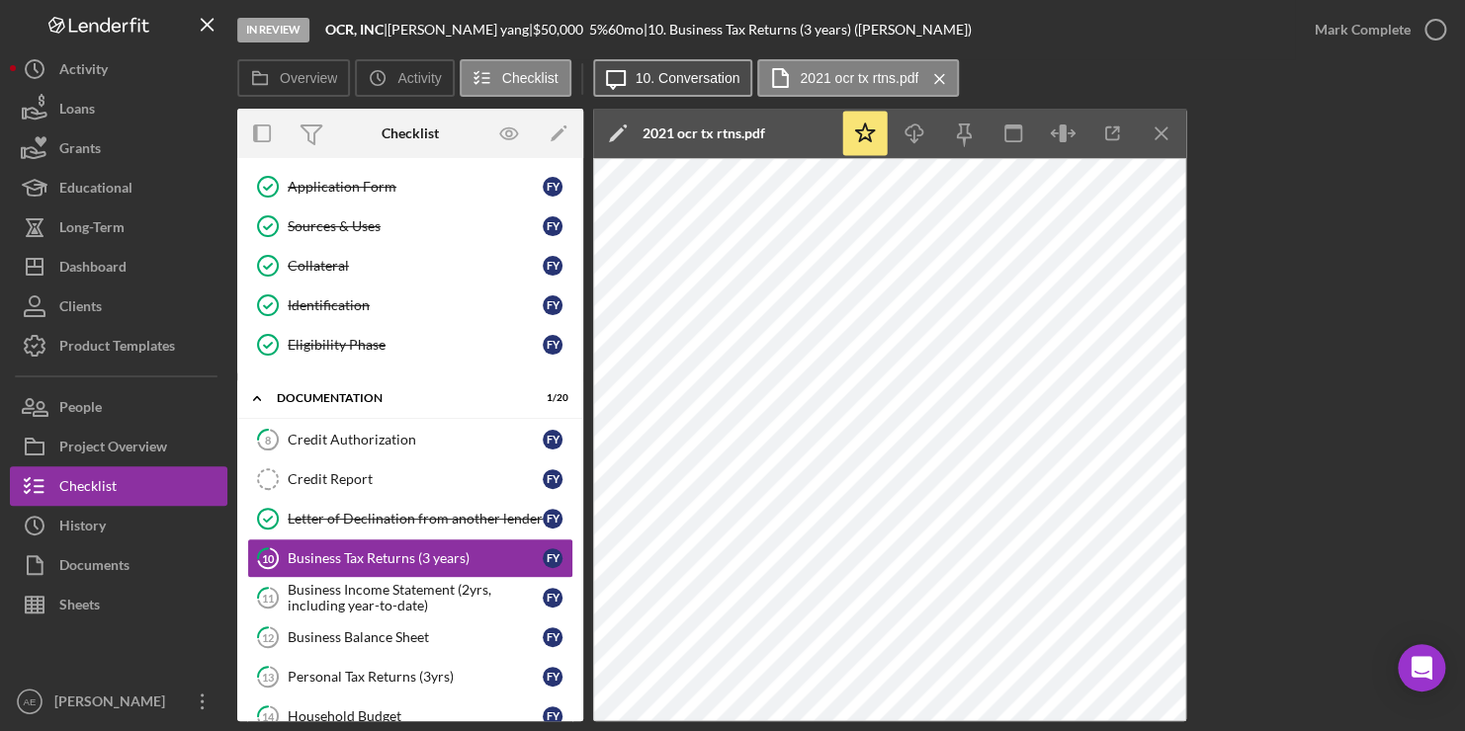
click at [709, 95] on div "Icon/Message 10. Conversation 2021 ocr tx rtns.pdf Icon/Menu Close" at bounding box center [779, 79] width 372 height 40
click at [681, 84] on label "10. Conversation" at bounding box center [688, 78] width 105 height 16
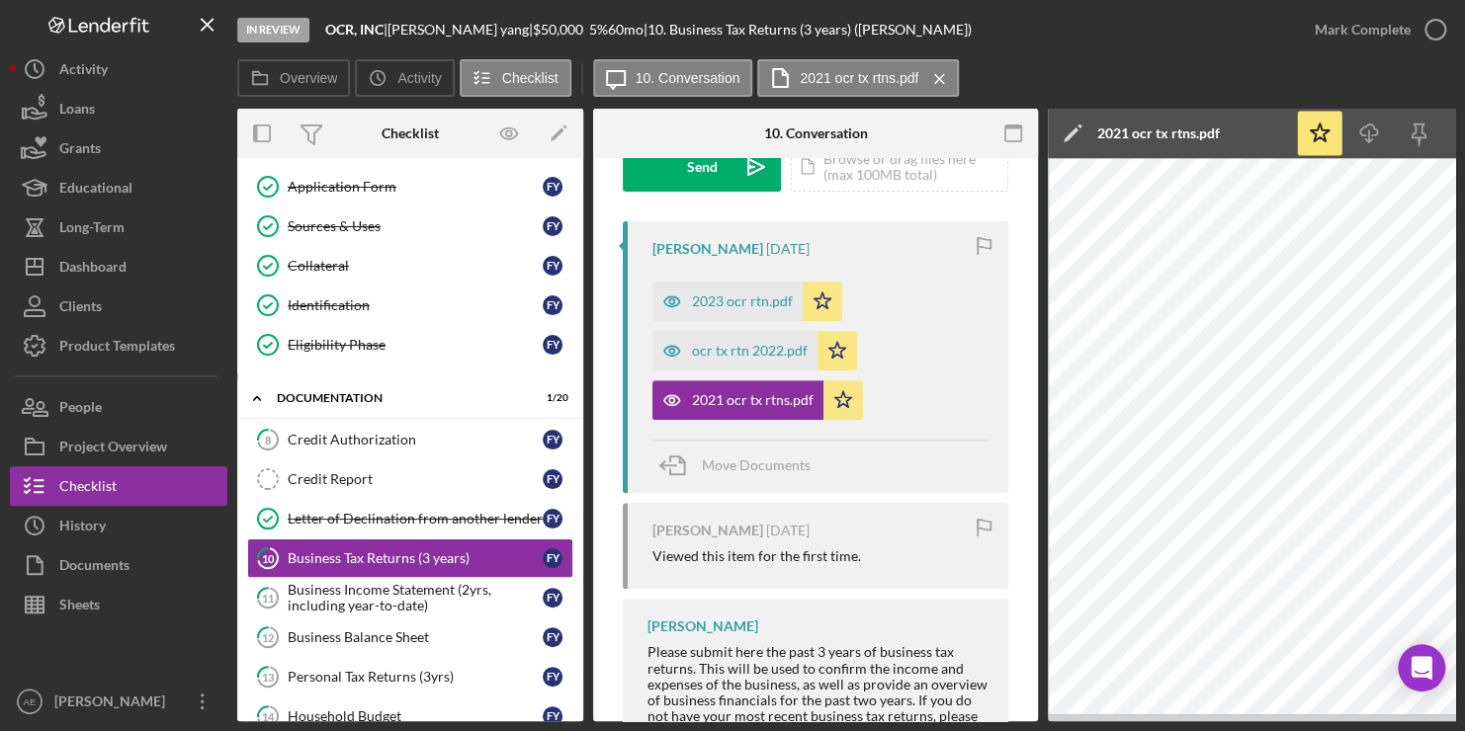
click at [936, 79] on icon "Icon/Menu Close" at bounding box center [939, 78] width 35 height 49
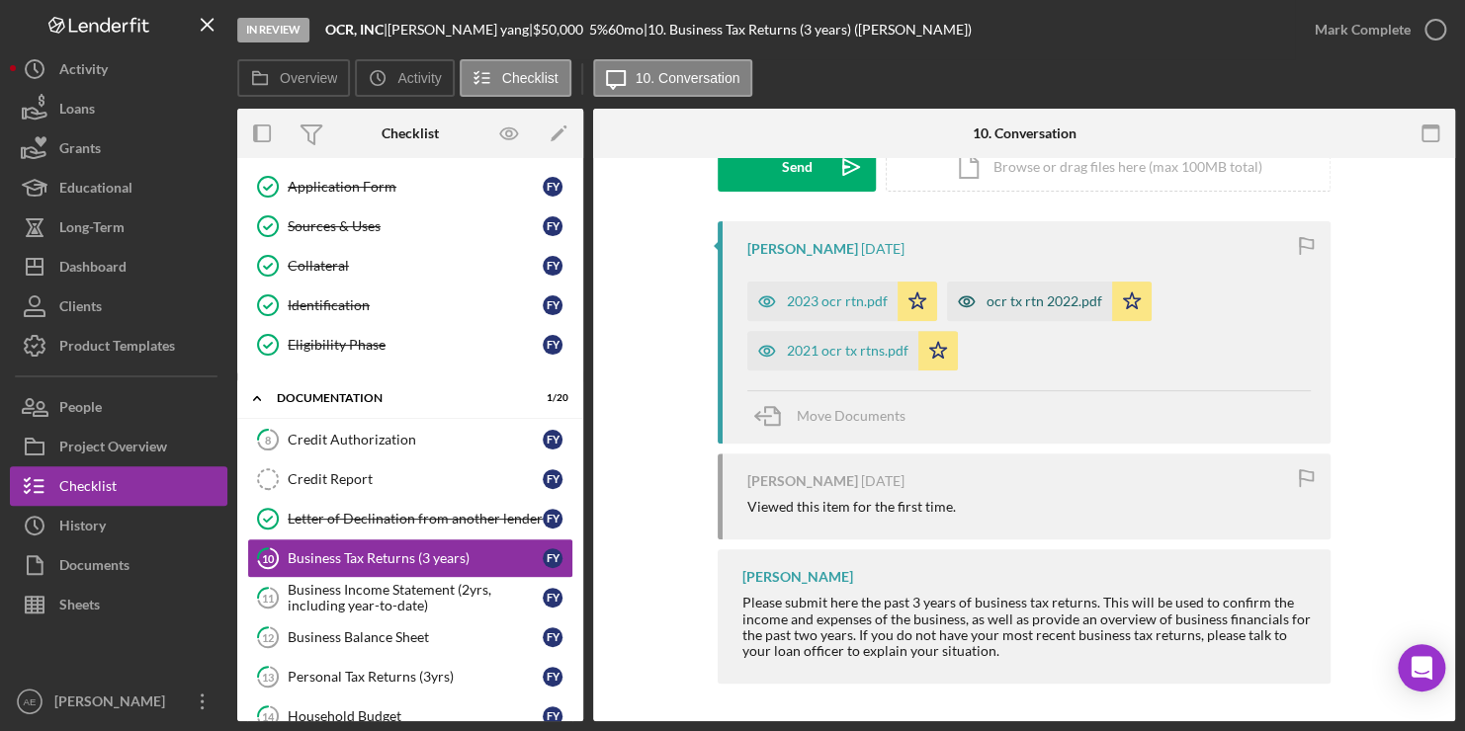
click at [1076, 303] on div "ocr tx rtn 2022.pdf" at bounding box center [1045, 302] width 116 height 16
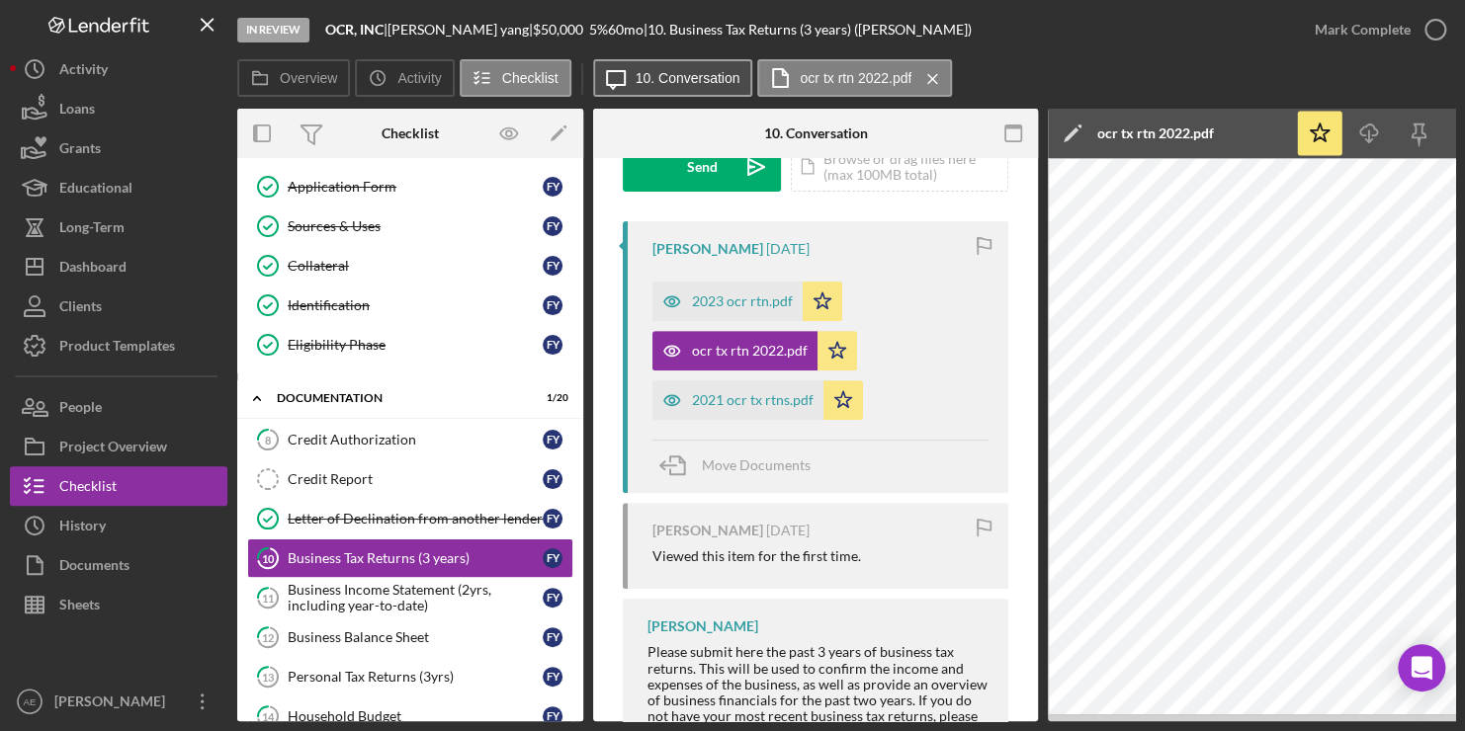
click at [679, 80] on label "10. Conversation" at bounding box center [688, 78] width 105 height 16
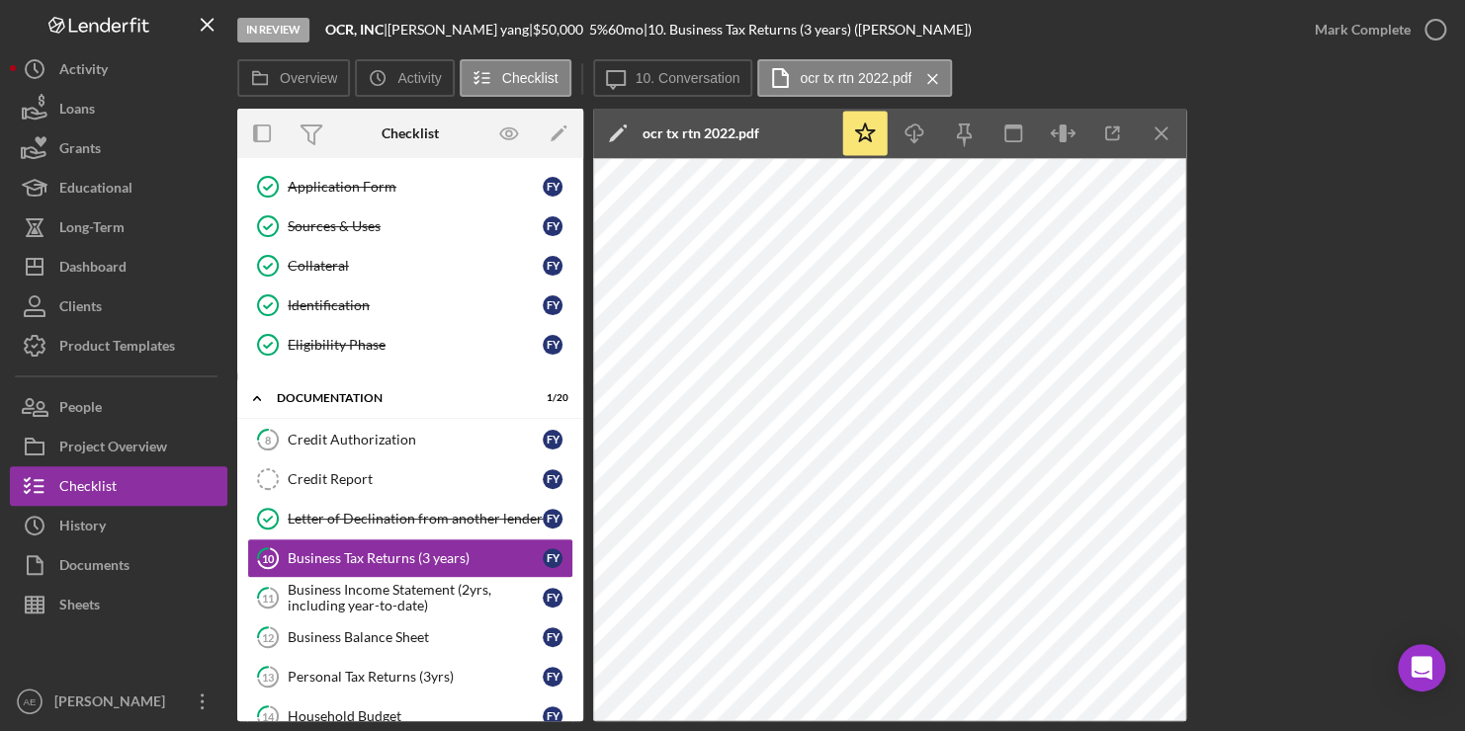
drag, startPoint x: 1407, startPoint y: 221, endPoint x: 1397, endPoint y: 225, distance: 10.6
click at [1407, 221] on div "Overview Internal Workflow Stage In Review Icon/Dropdown Arrow Archive (can una…" at bounding box center [846, 415] width 1218 height 613
click at [638, 66] on button "Icon/Message 10. Conversation" at bounding box center [673, 78] width 160 height 38
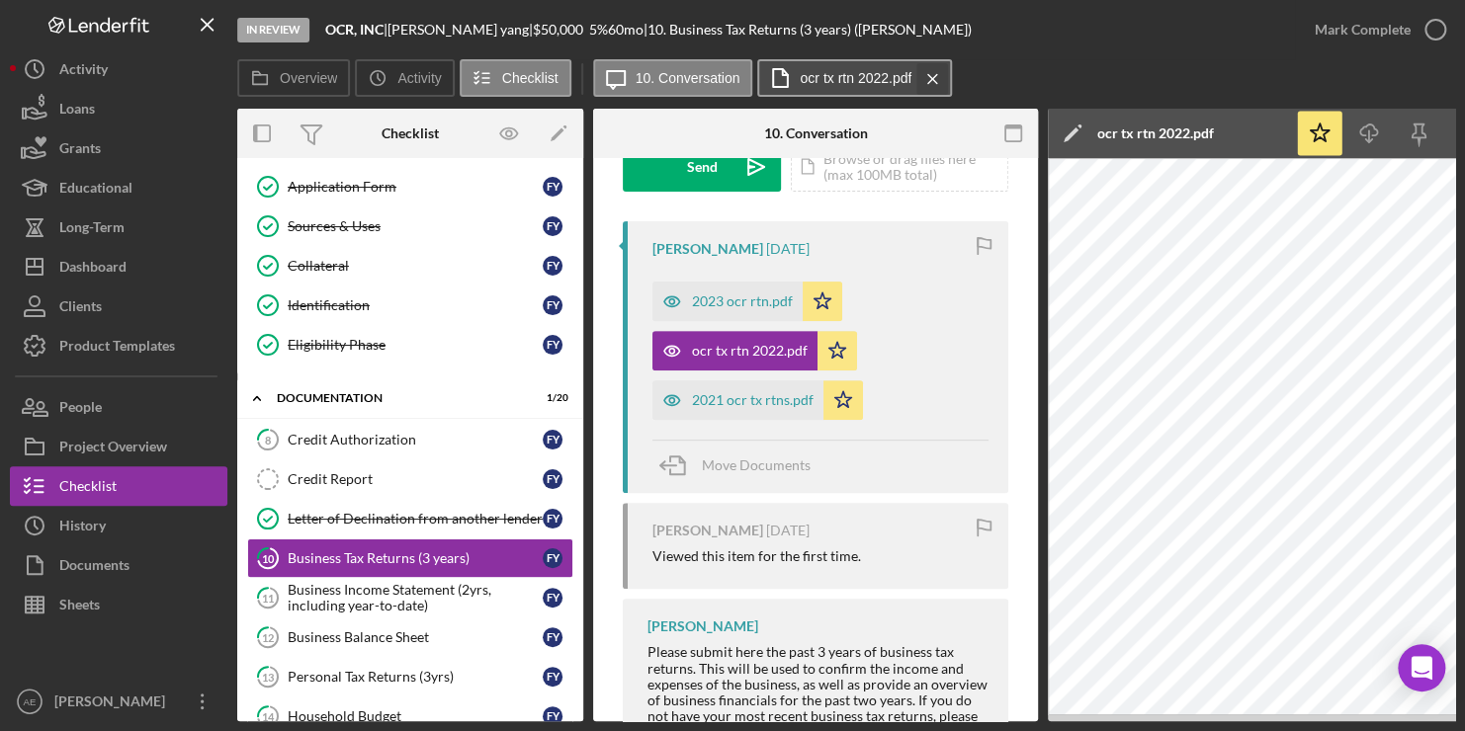
click at [934, 75] on icon "Icon/Menu Close" at bounding box center [932, 78] width 35 height 49
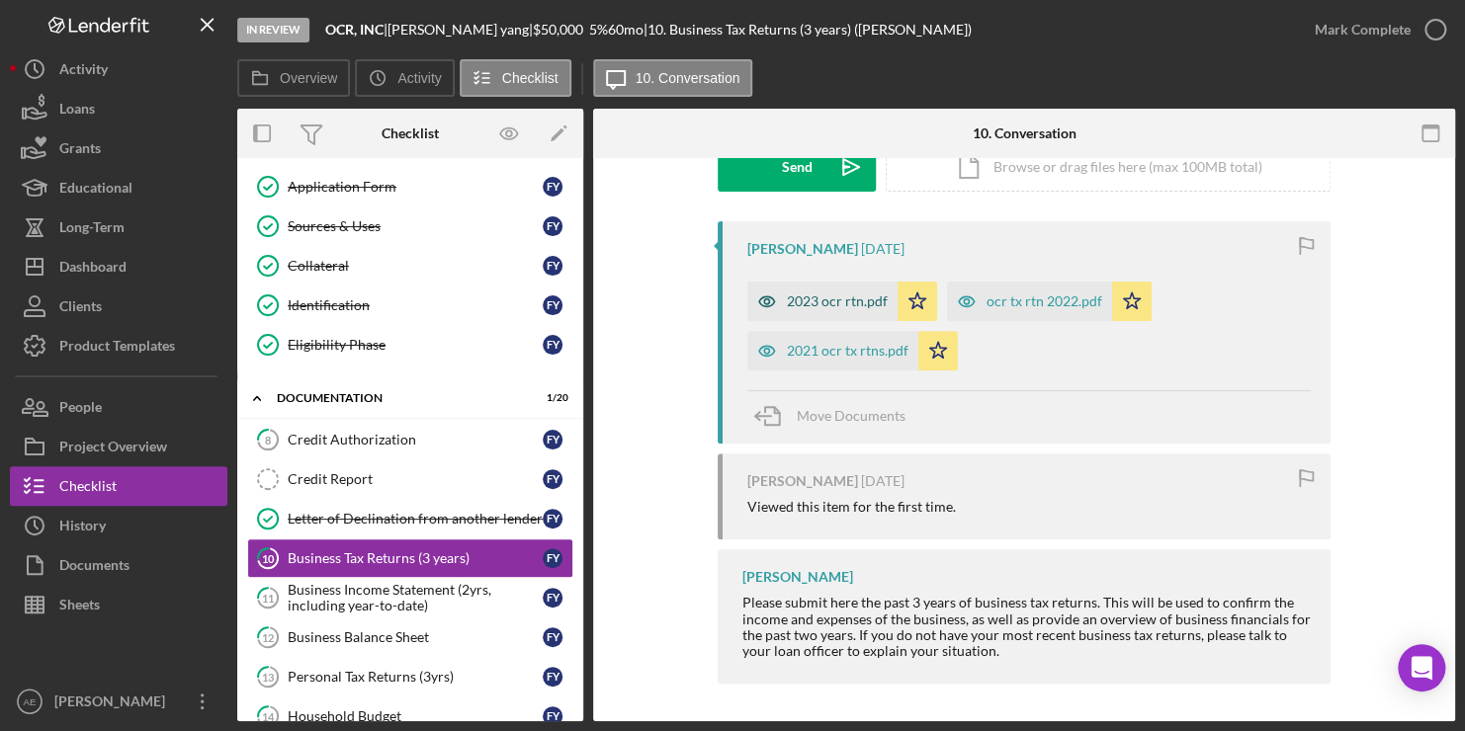
click at [851, 300] on div "2023 ocr rtn.pdf" at bounding box center [837, 302] width 101 height 16
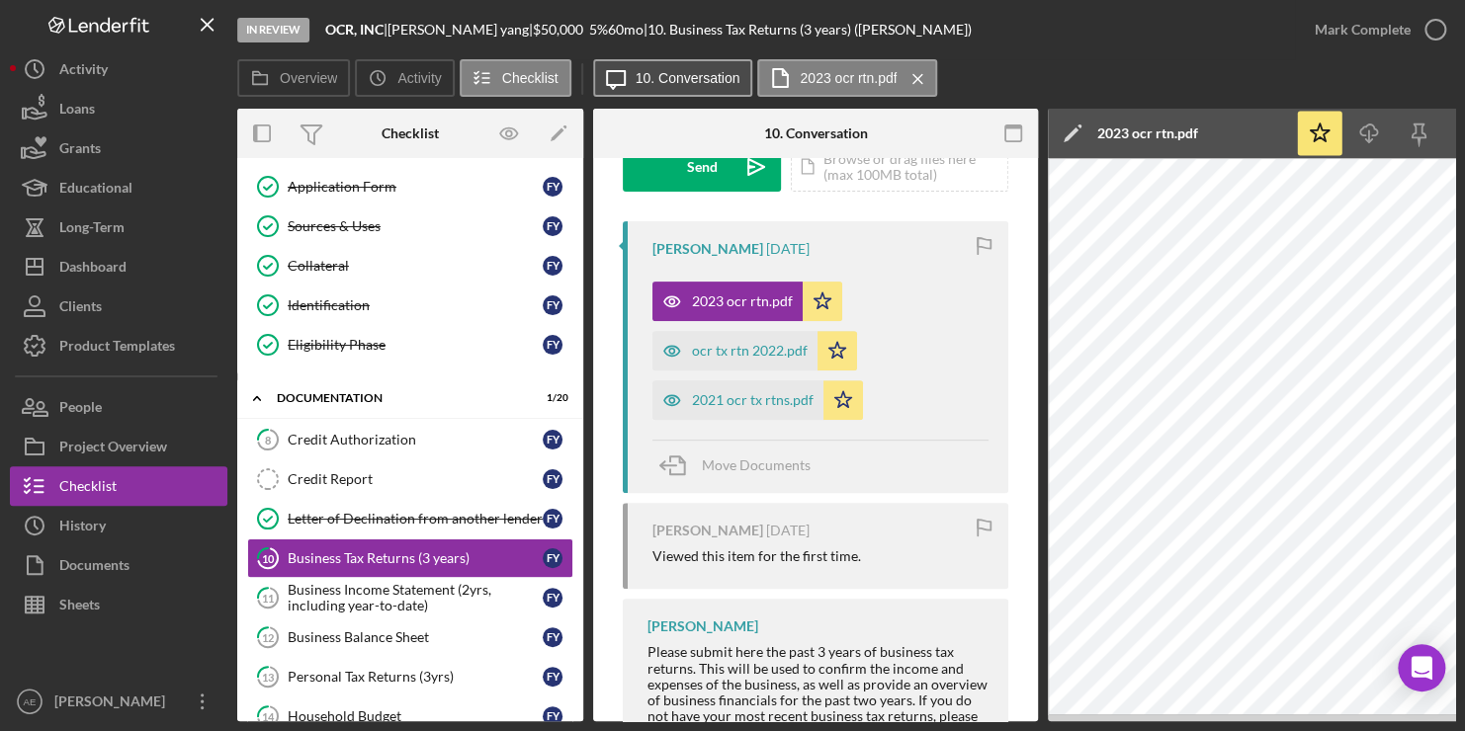
click at [677, 71] on label "10. Conversation" at bounding box center [688, 78] width 105 height 16
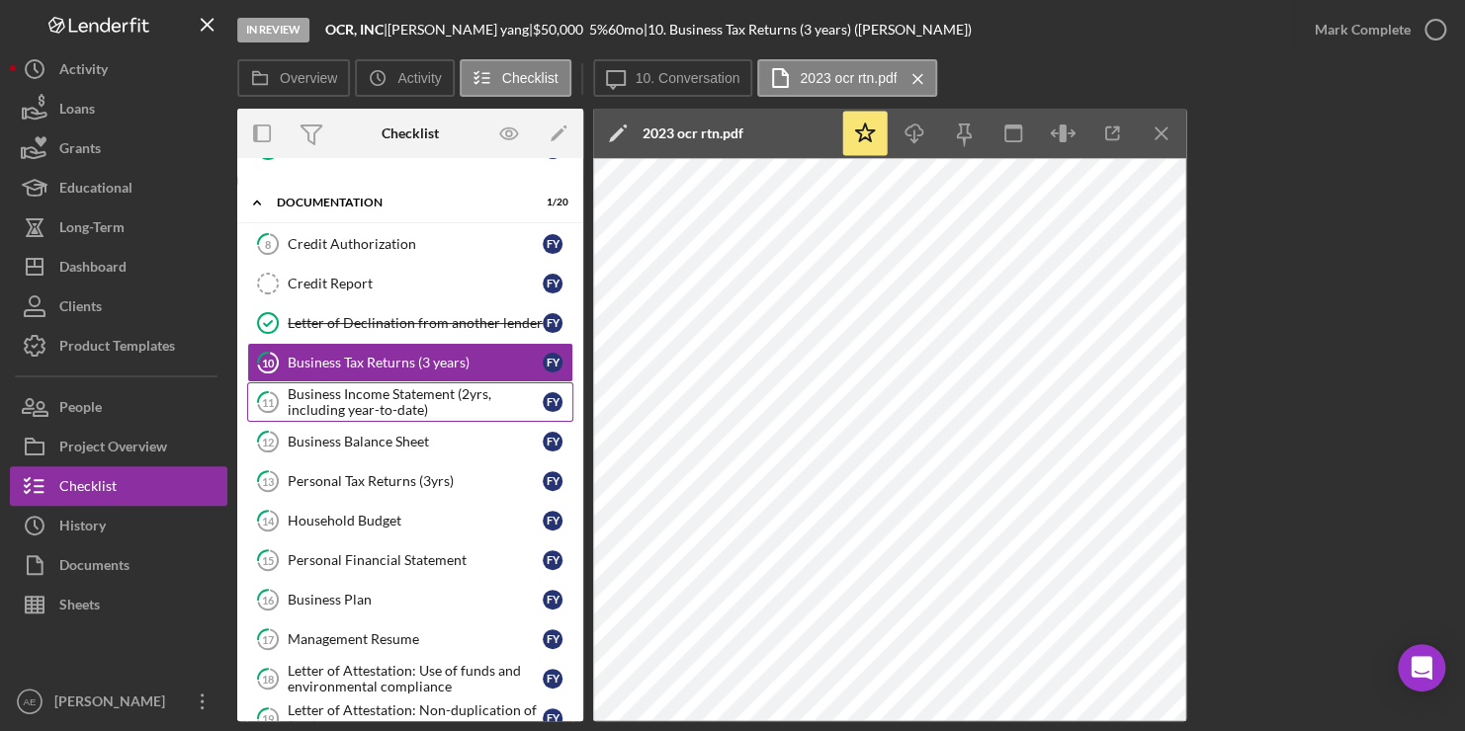
scroll to position [356, 0]
click at [369, 389] on div "Business Income Statement (2yrs, including year-to-date)" at bounding box center [415, 402] width 255 height 32
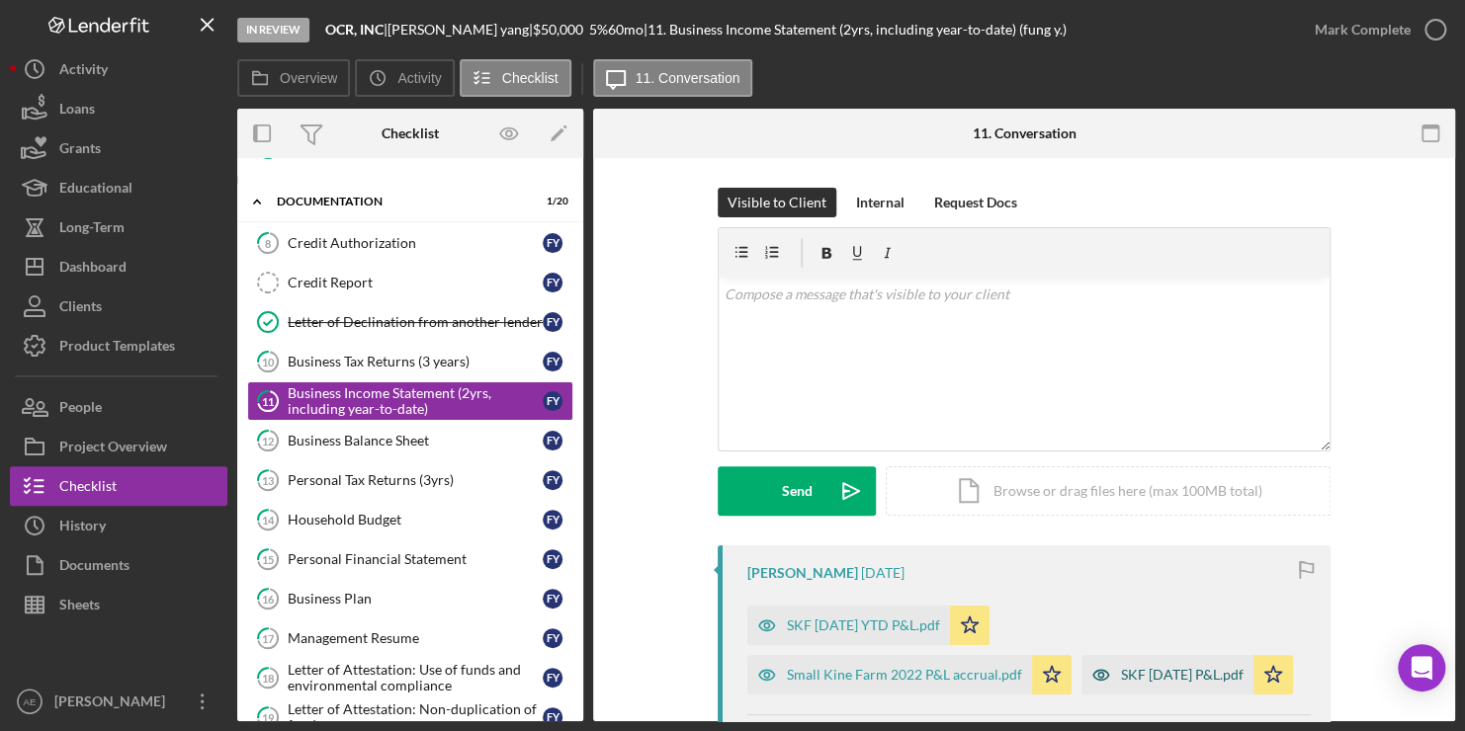
scroll to position [356, 0]
click at [1131, 681] on div "SKF [DATE] P&L.pdf" at bounding box center [1182, 675] width 123 height 16
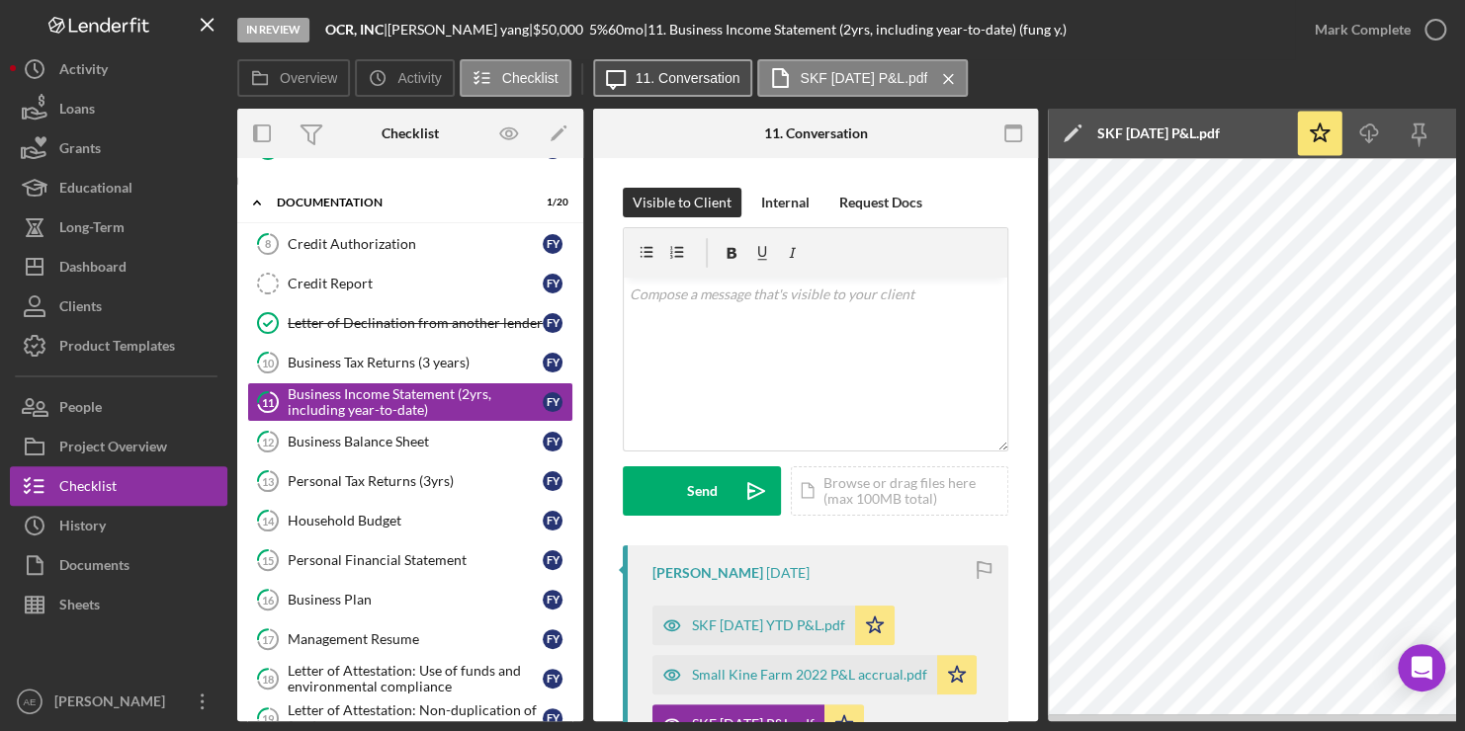
click at [653, 83] on label "11. Conversation" at bounding box center [688, 78] width 105 height 16
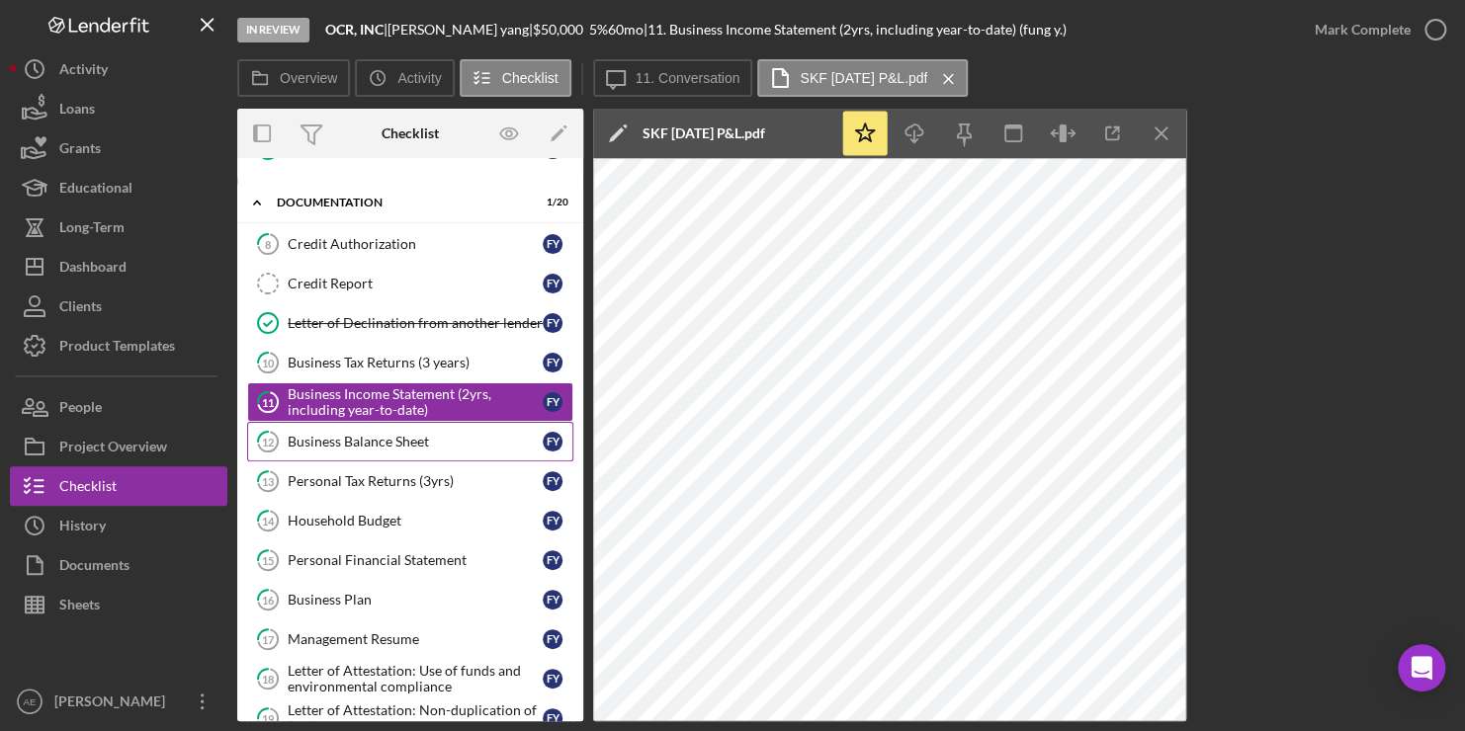
click at [316, 439] on div "Business Balance Sheet" at bounding box center [415, 442] width 255 height 16
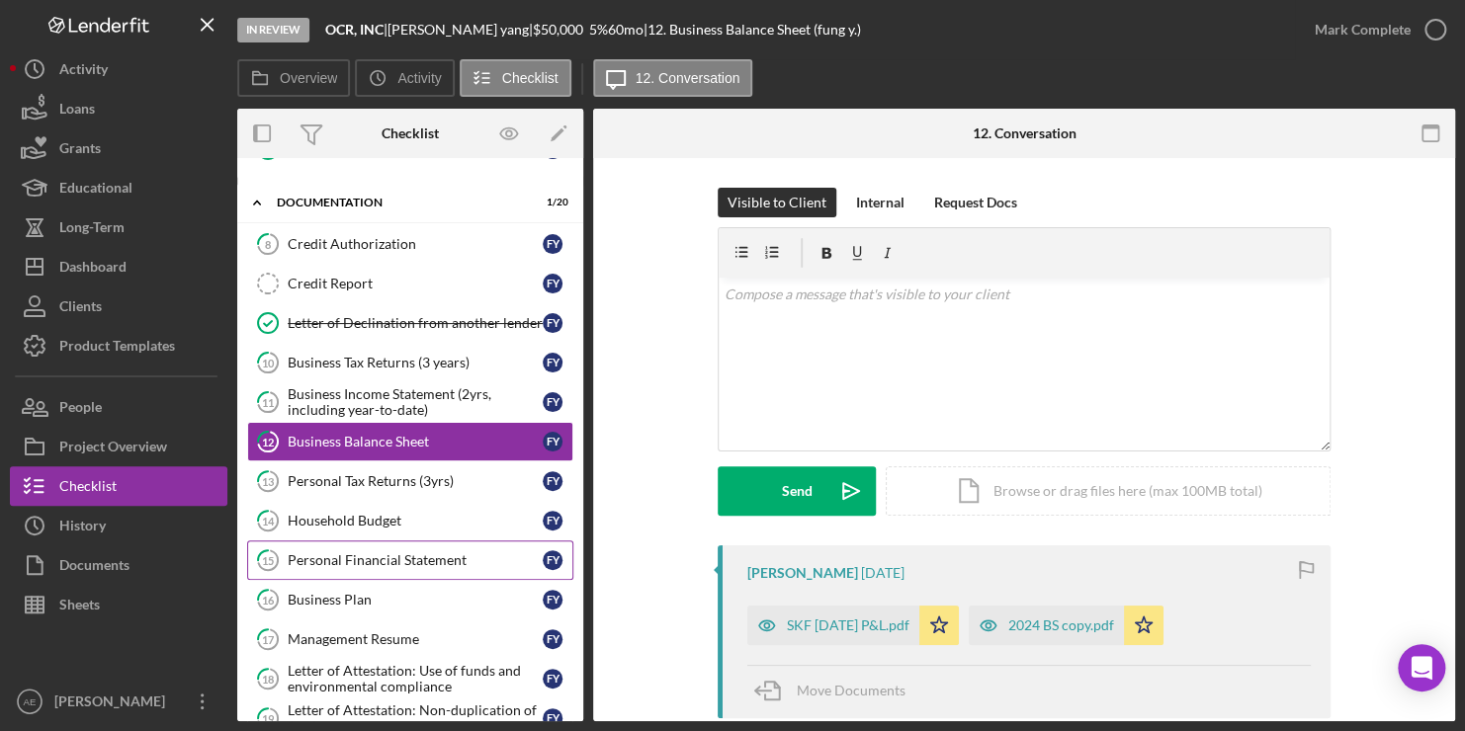
click at [329, 553] on div "Personal Financial Statement" at bounding box center [415, 561] width 255 height 16
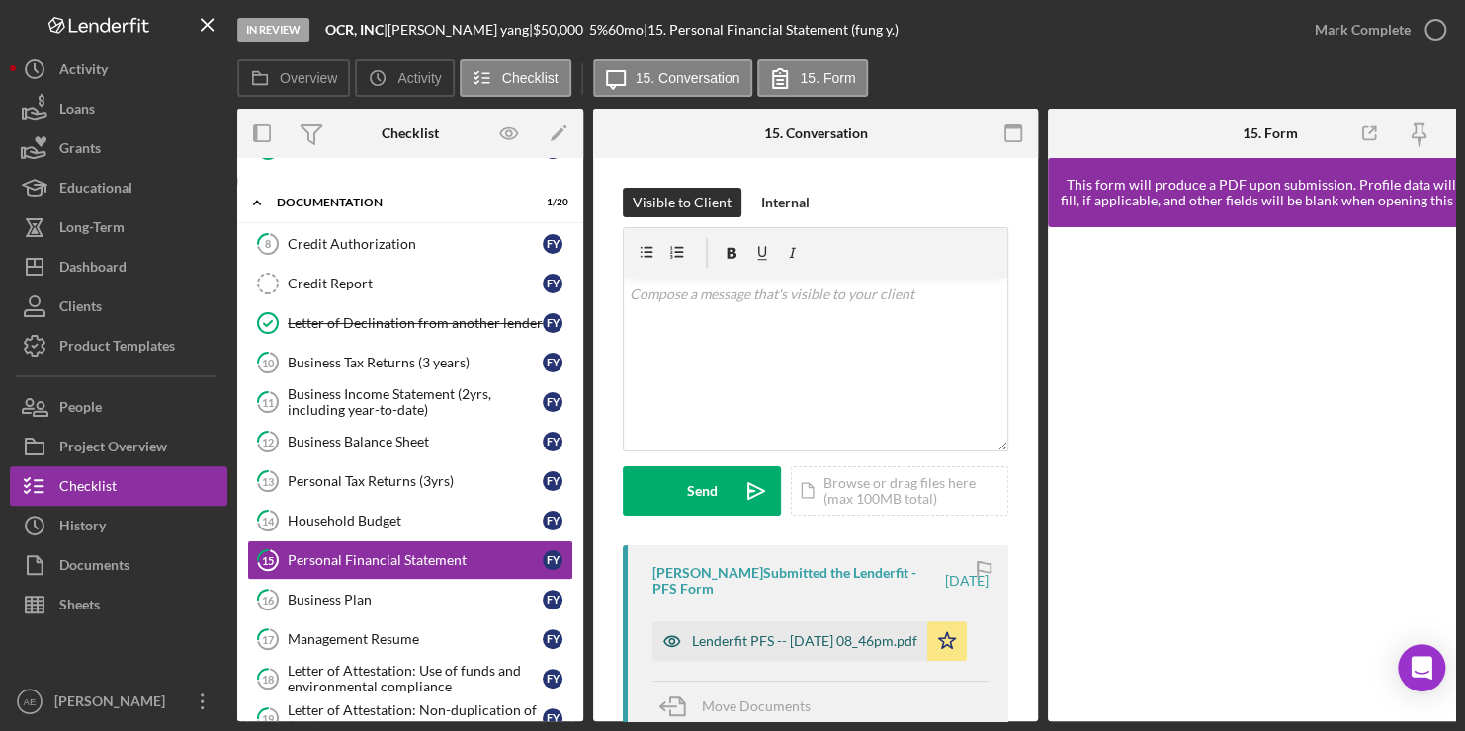
click at [748, 637] on div "Lenderfit PFS -- [DATE] 08_46pm.pdf" at bounding box center [804, 642] width 225 height 16
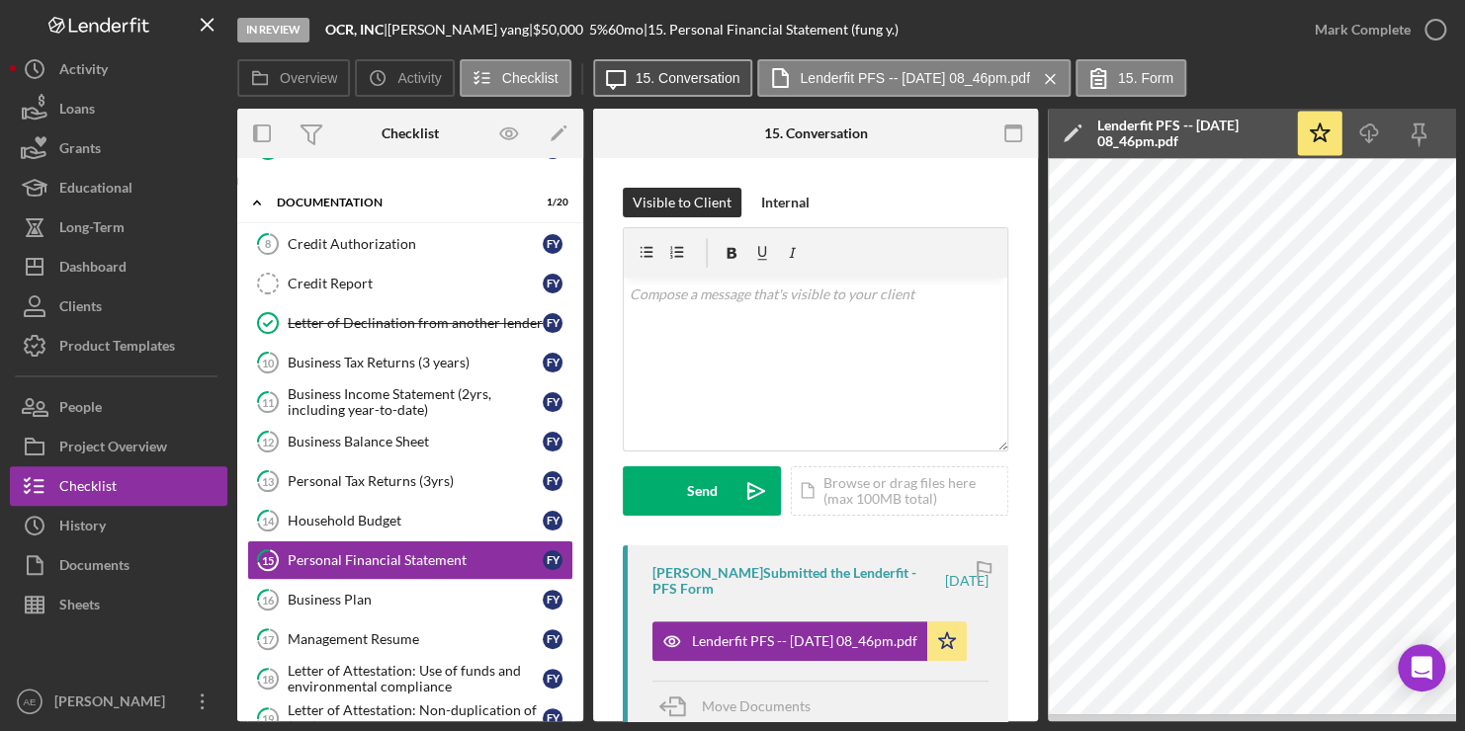
click at [697, 62] on button "Icon/Message 15. Conversation" at bounding box center [673, 78] width 160 height 38
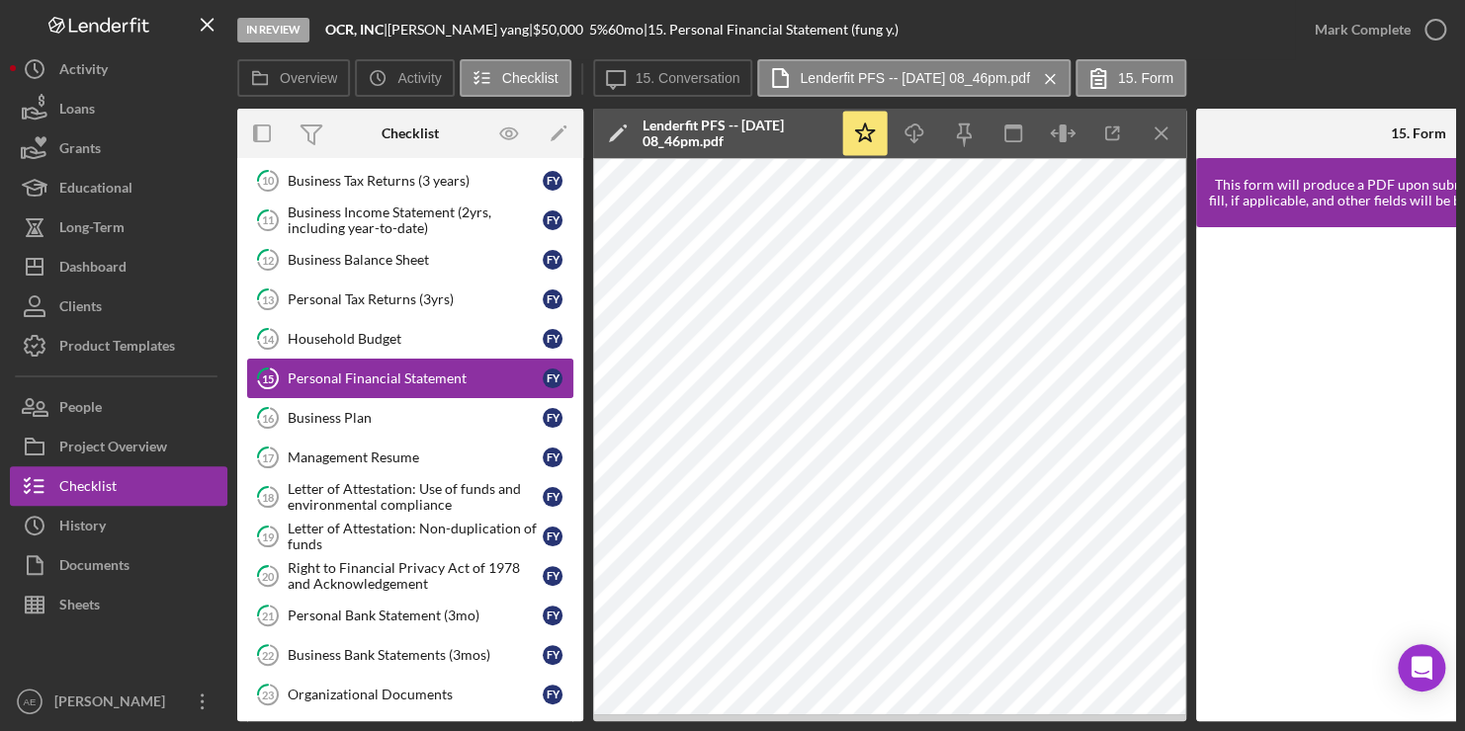
scroll to position [537, 0]
click at [305, 332] on div "Household Budget" at bounding box center [415, 340] width 255 height 16
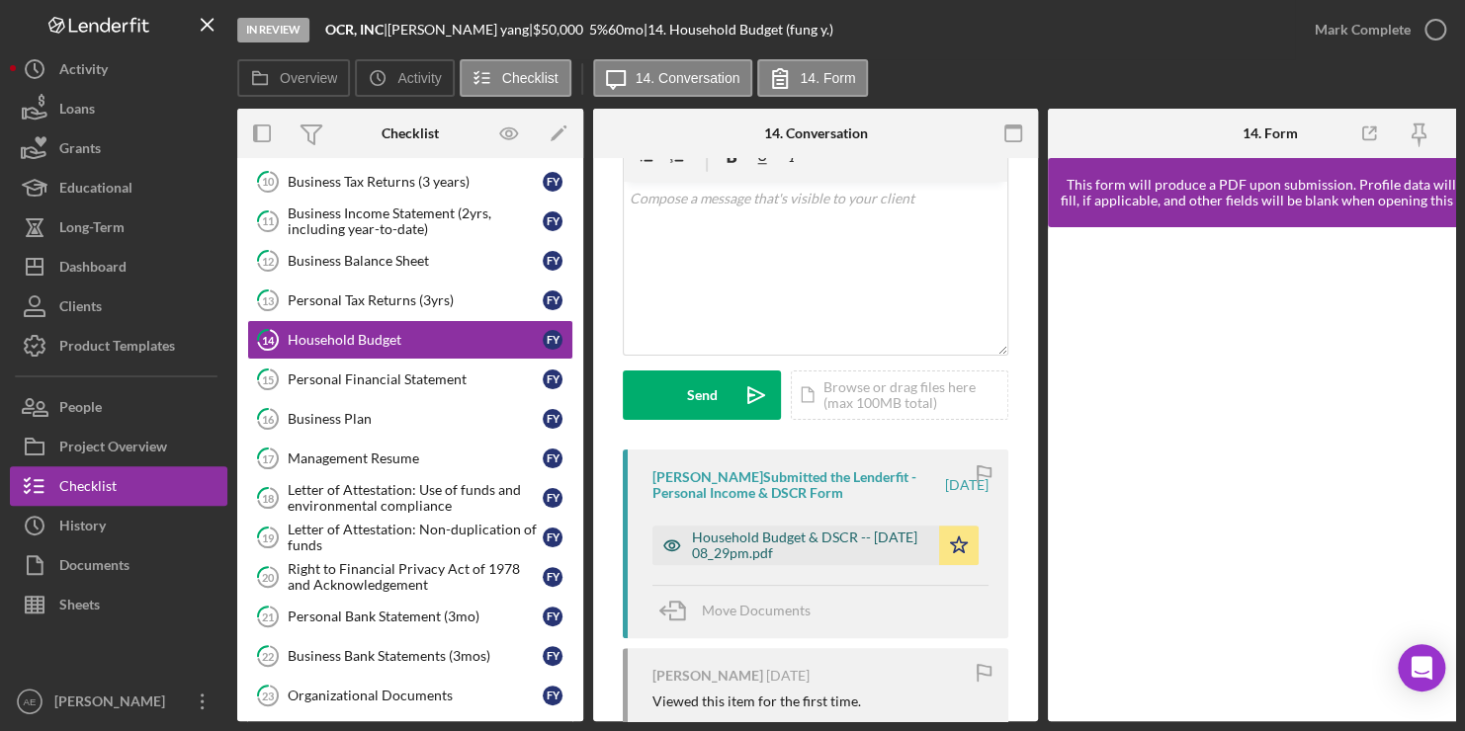
scroll to position [97, 0]
click at [755, 537] on div "Household Budget & DSCR -- [DATE] 08_29pm.pdf" at bounding box center [810, 545] width 237 height 32
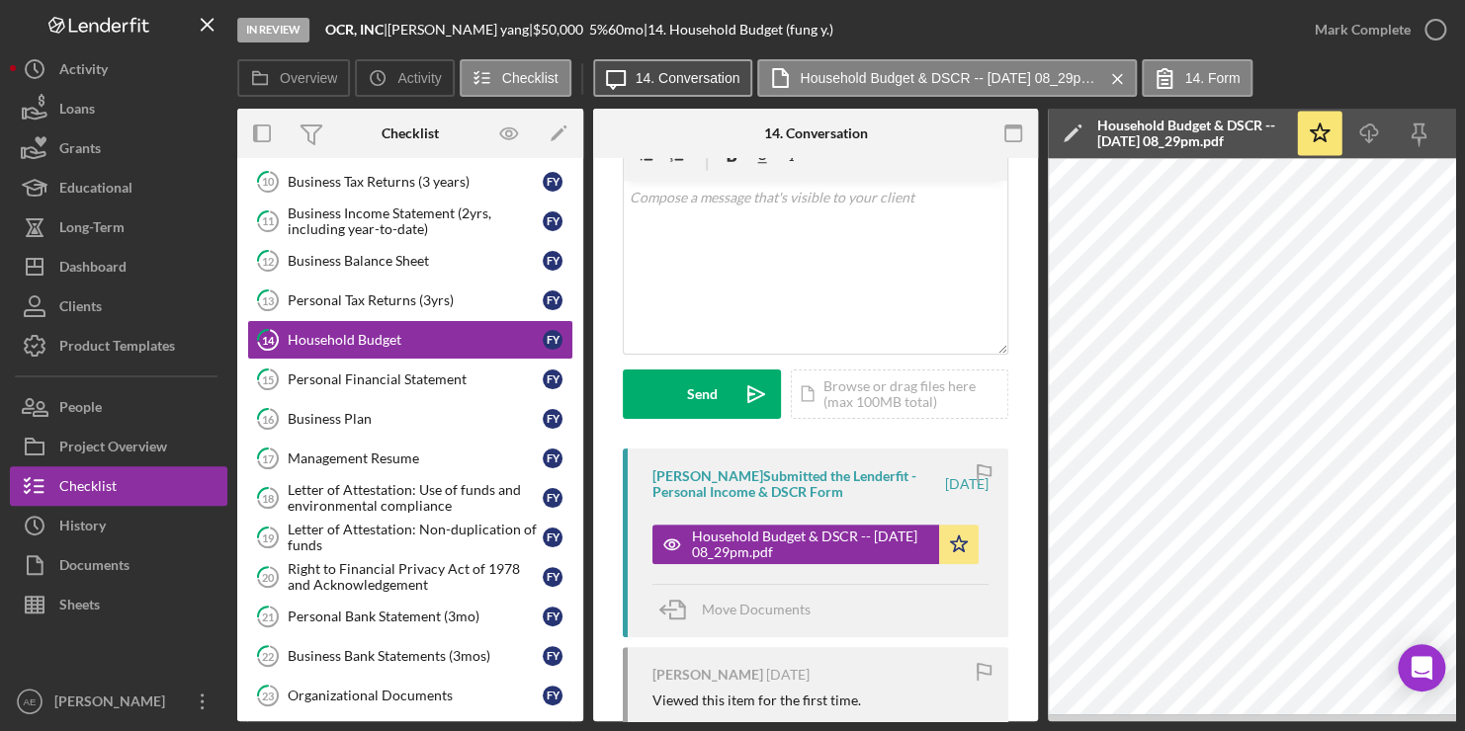
click at [708, 84] on label "14. Conversation" at bounding box center [688, 78] width 105 height 16
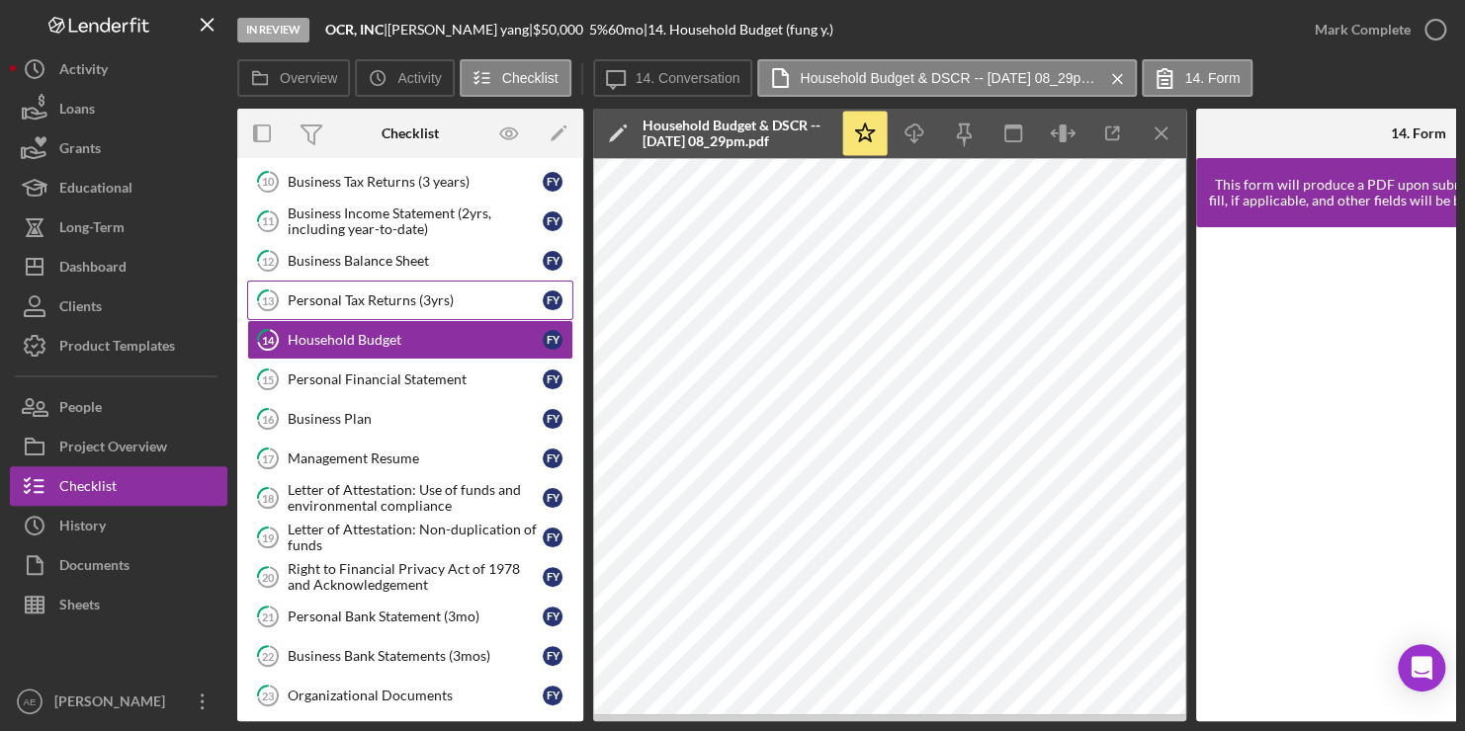
click at [349, 293] on div "Personal Tax Returns (3yrs)" at bounding box center [415, 301] width 255 height 16
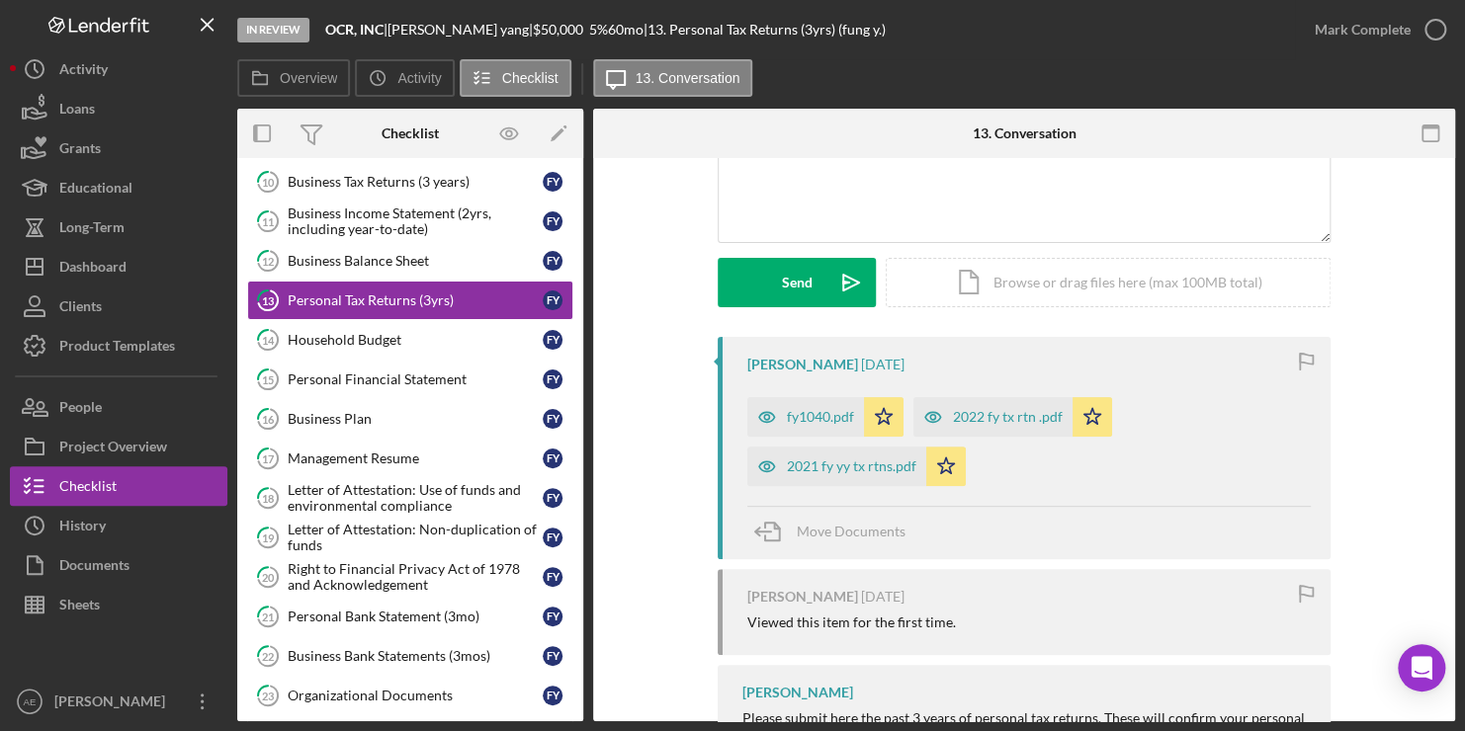
scroll to position [208, 0]
click at [811, 419] on div "fy1040.pdf" at bounding box center [820, 418] width 67 height 16
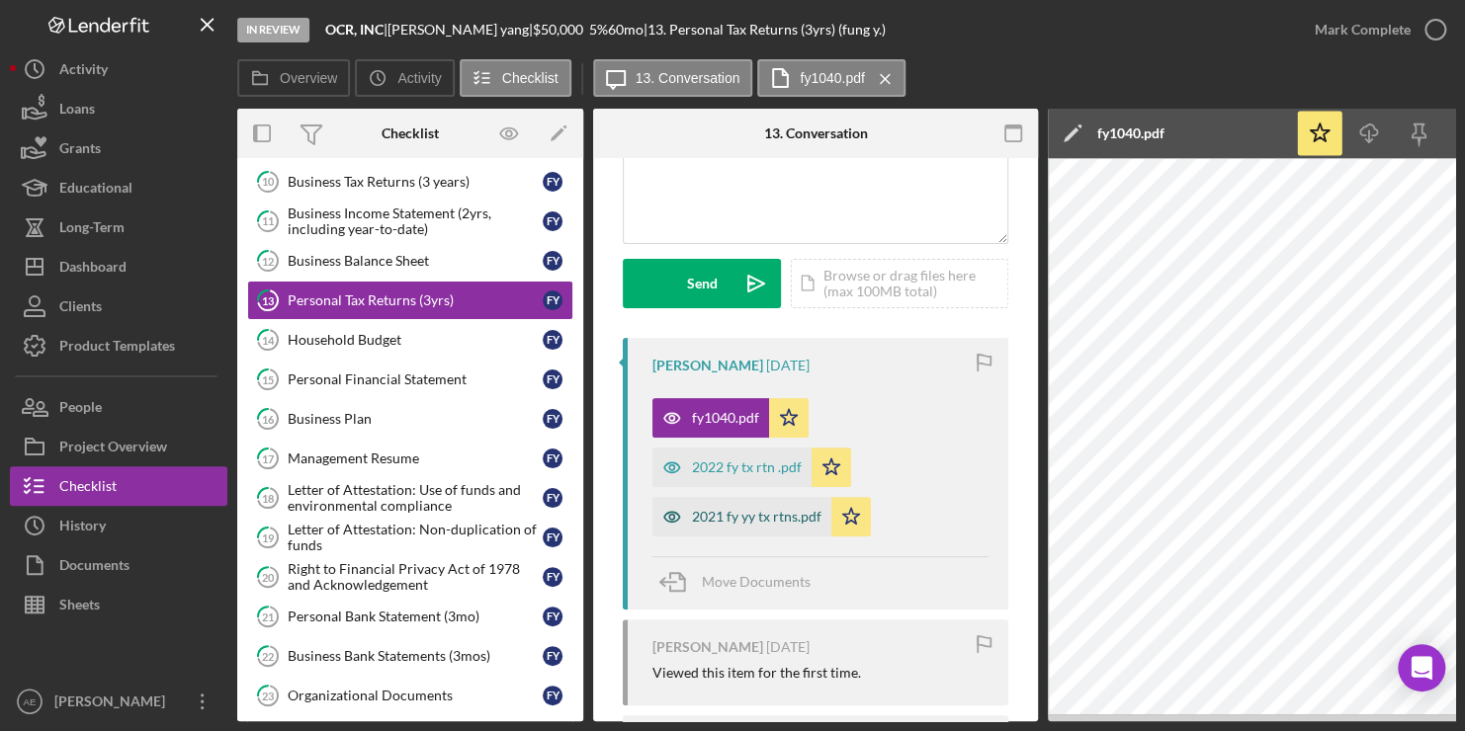
click at [725, 522] on div "2021 fy yy tx rtns.pdf" at bounding box center [756, 517] width 129 height 16
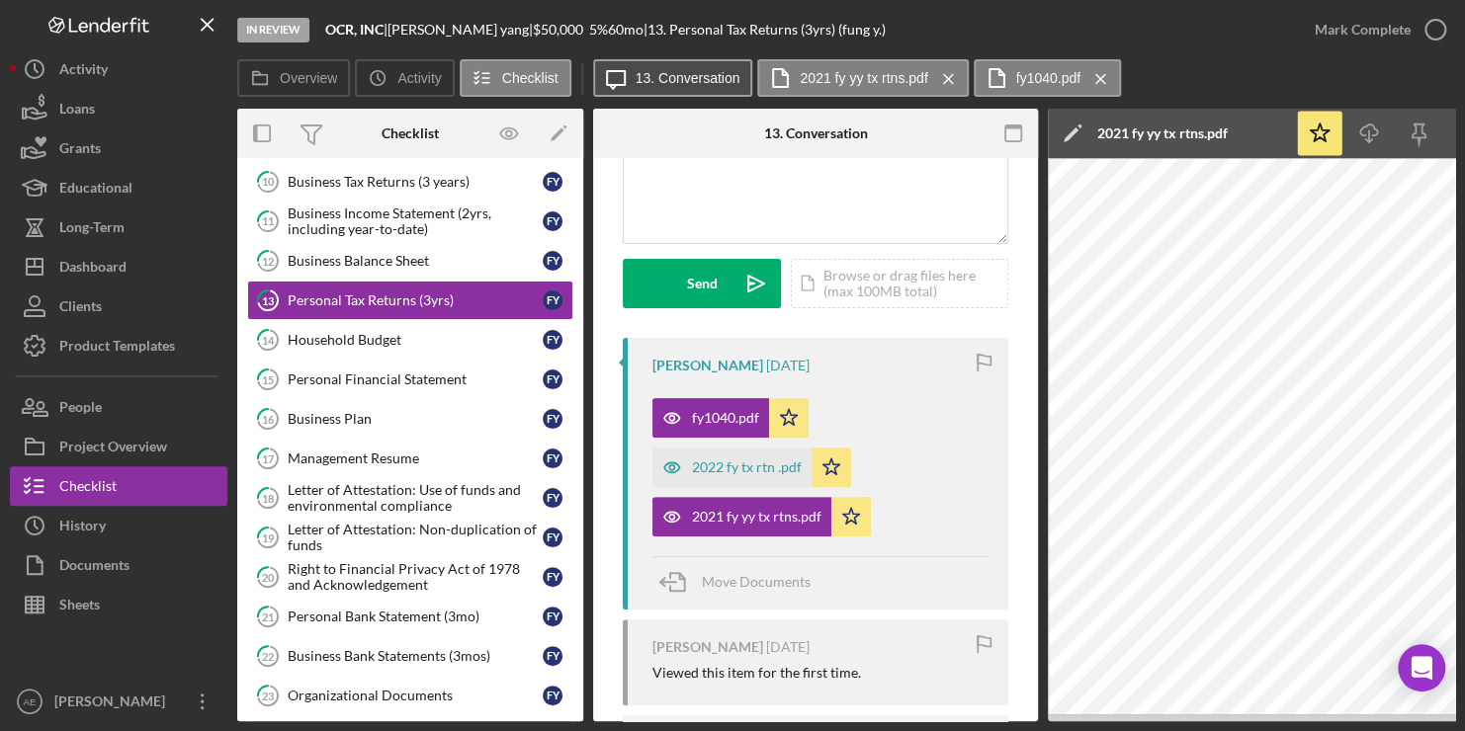
click at [661, 79] on label "13. Conversation" at bounding box center [688, 78] width 105 height 16
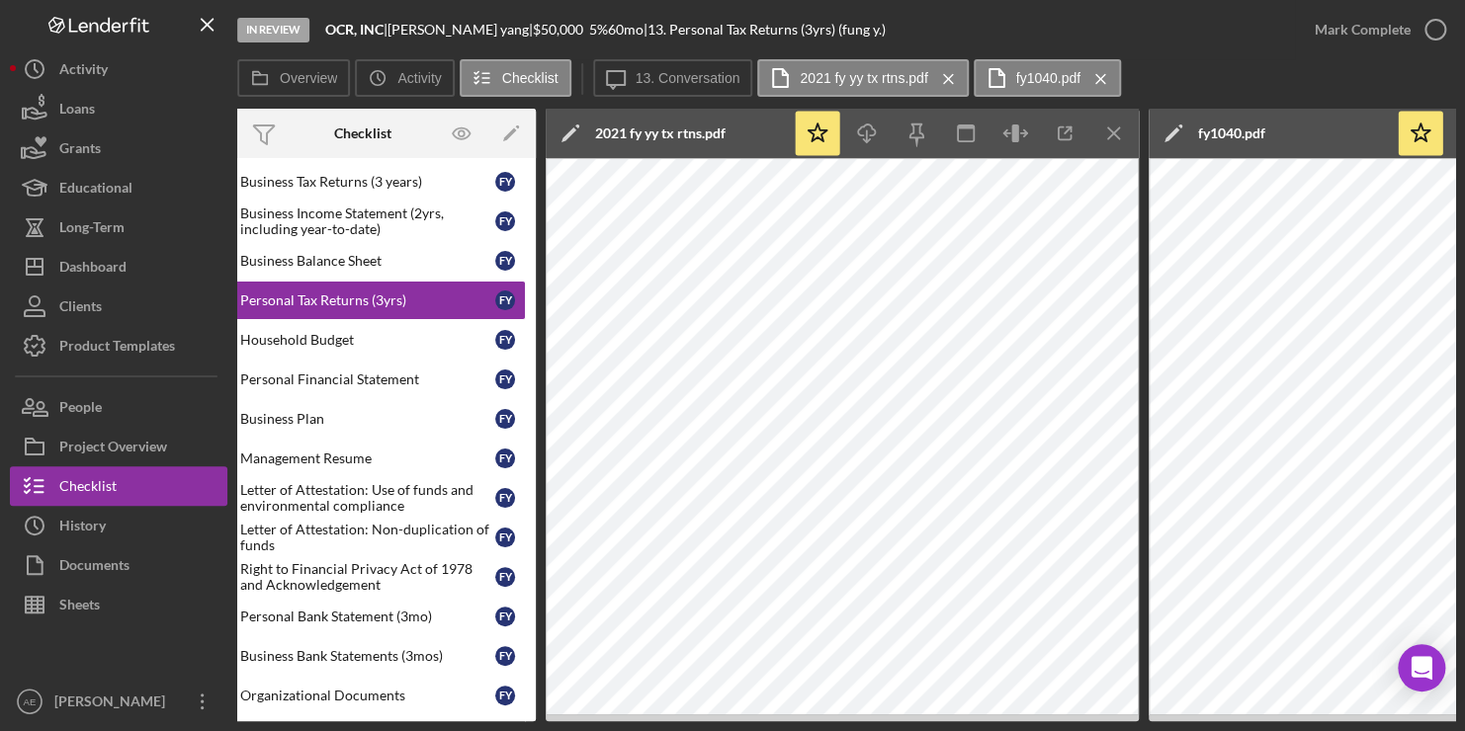
scroll to position [0, 5]
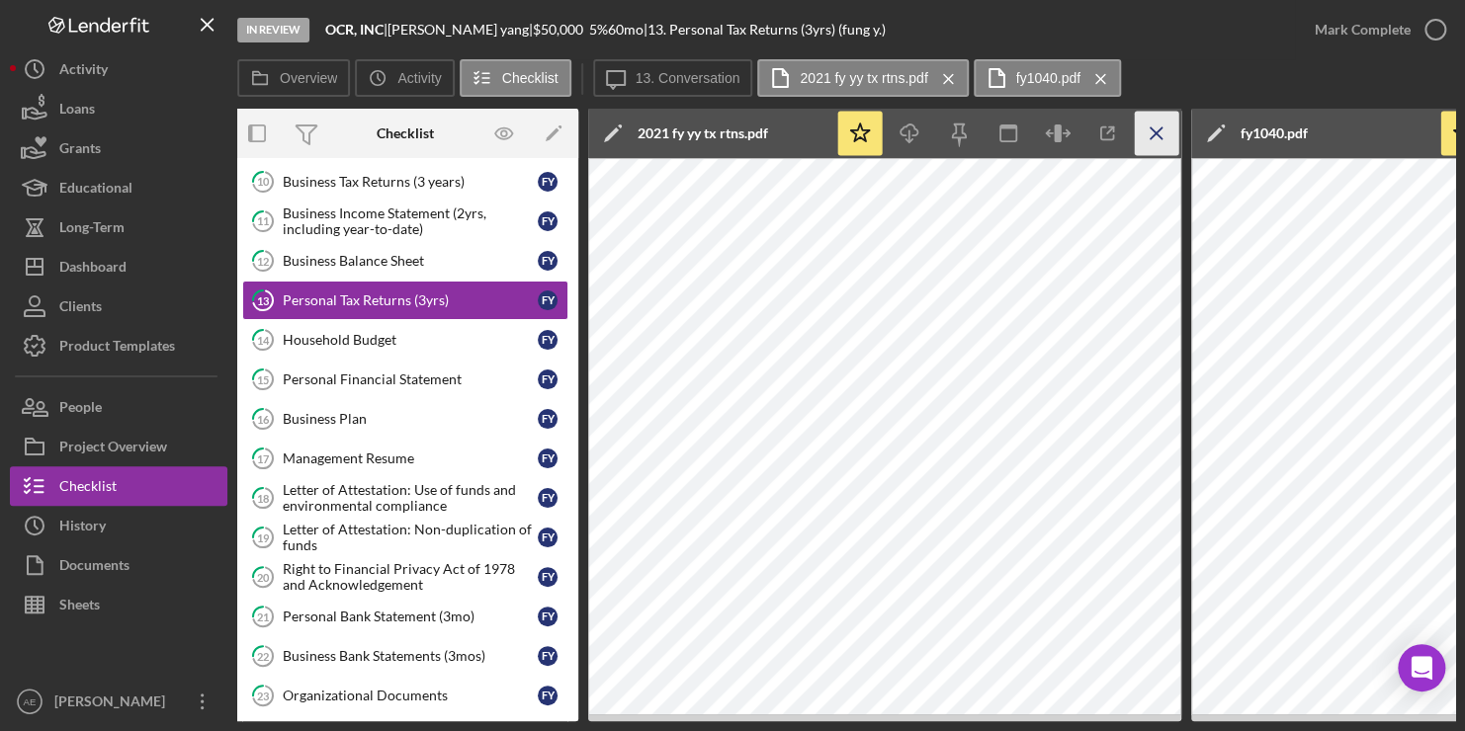
click at [1158, 120] on icon "Icon/Menu Close" at bounding box center [1157, 134] width 44 height 44
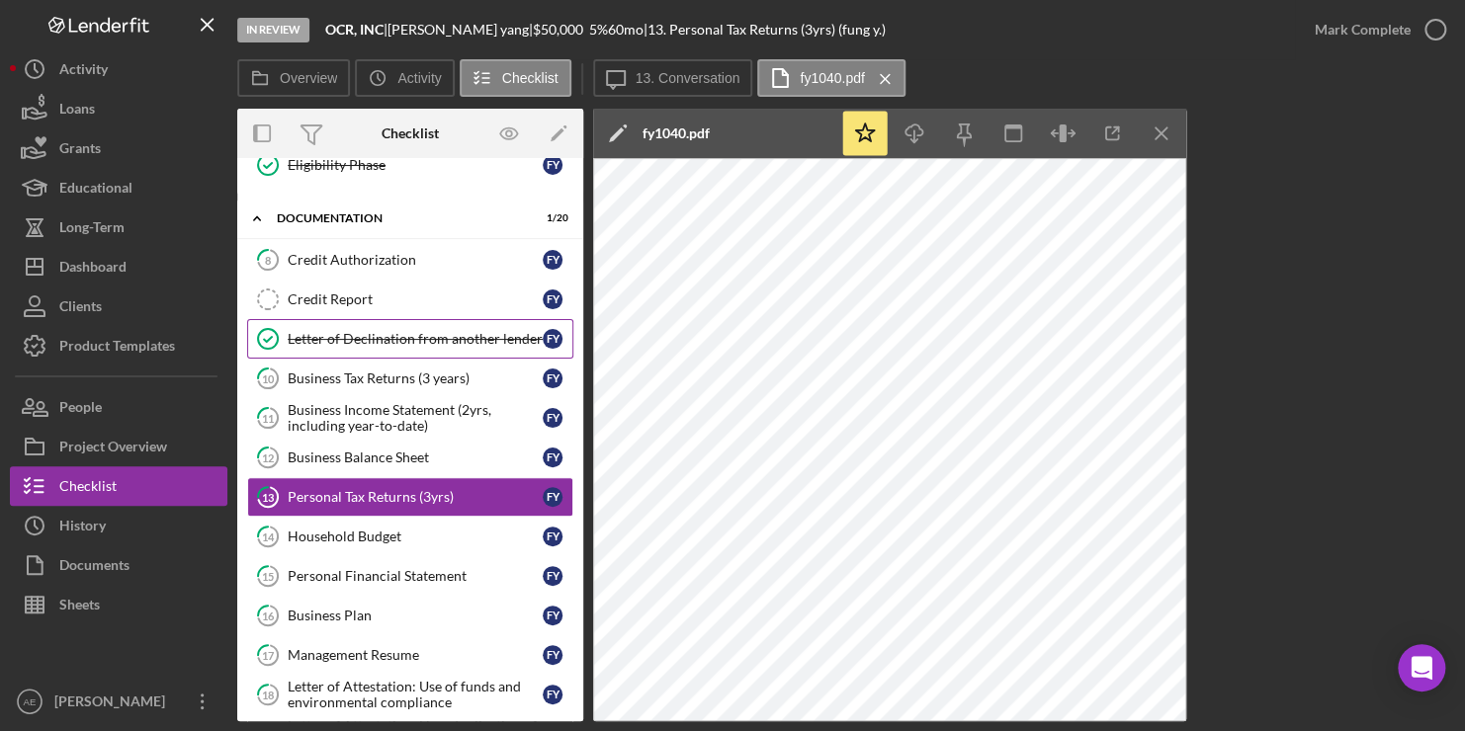
scroll to position [340, 0]
drag, startPoint x: 143, startPoint y: 683, endPoint x: 139, endPoint y: 672, distance: 11.6
click at [141, 682] on div "[PERSON_NAME]" at bounding box center [113, 704] width 129 height 44
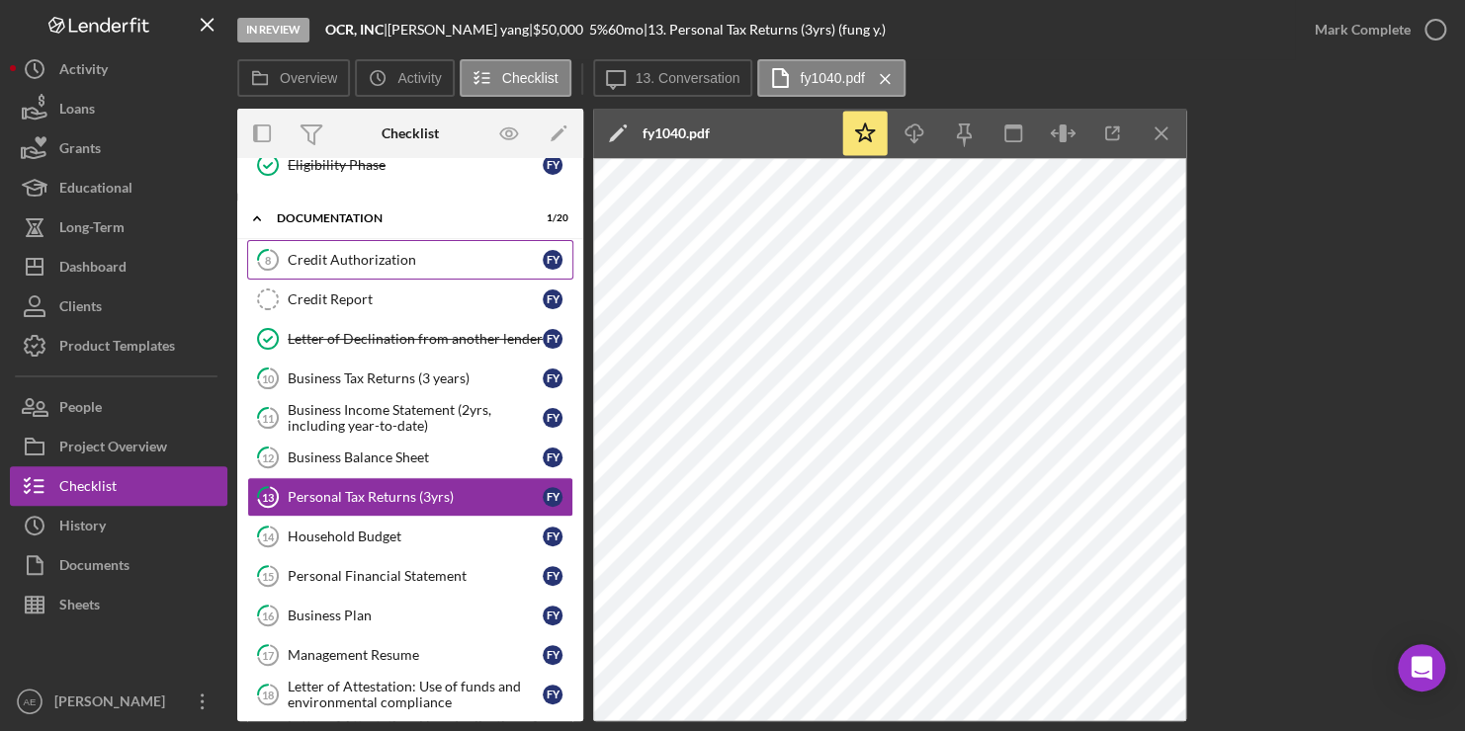
click at [416, 253] on div "Credit Authorization" at bounding box center [415, 260] width 255 height 16
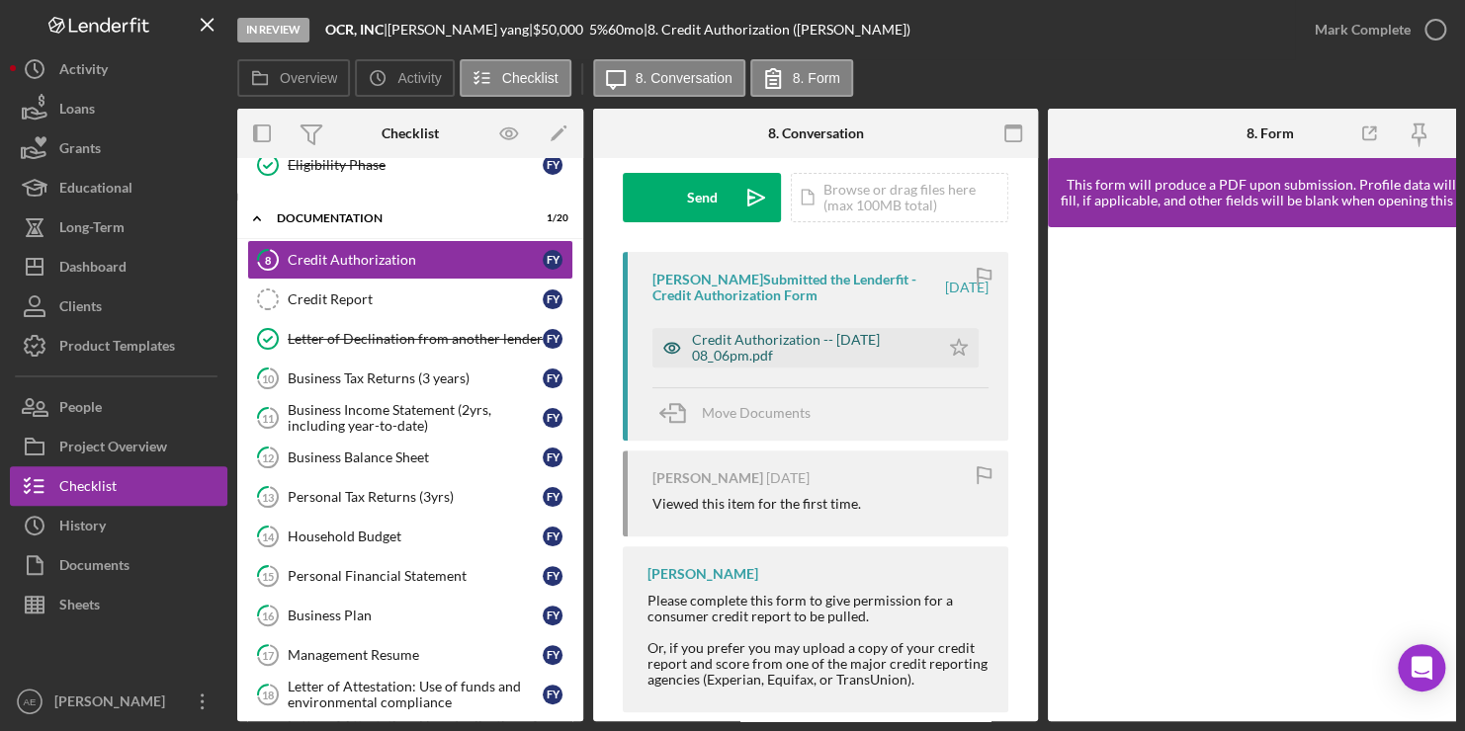
scroll to position [295, 0]
click at [815, 340] on div "Credit Authorization -- [DATE] 08_06pm.pdf" at bounding box center [810, 347] width 237 height 32
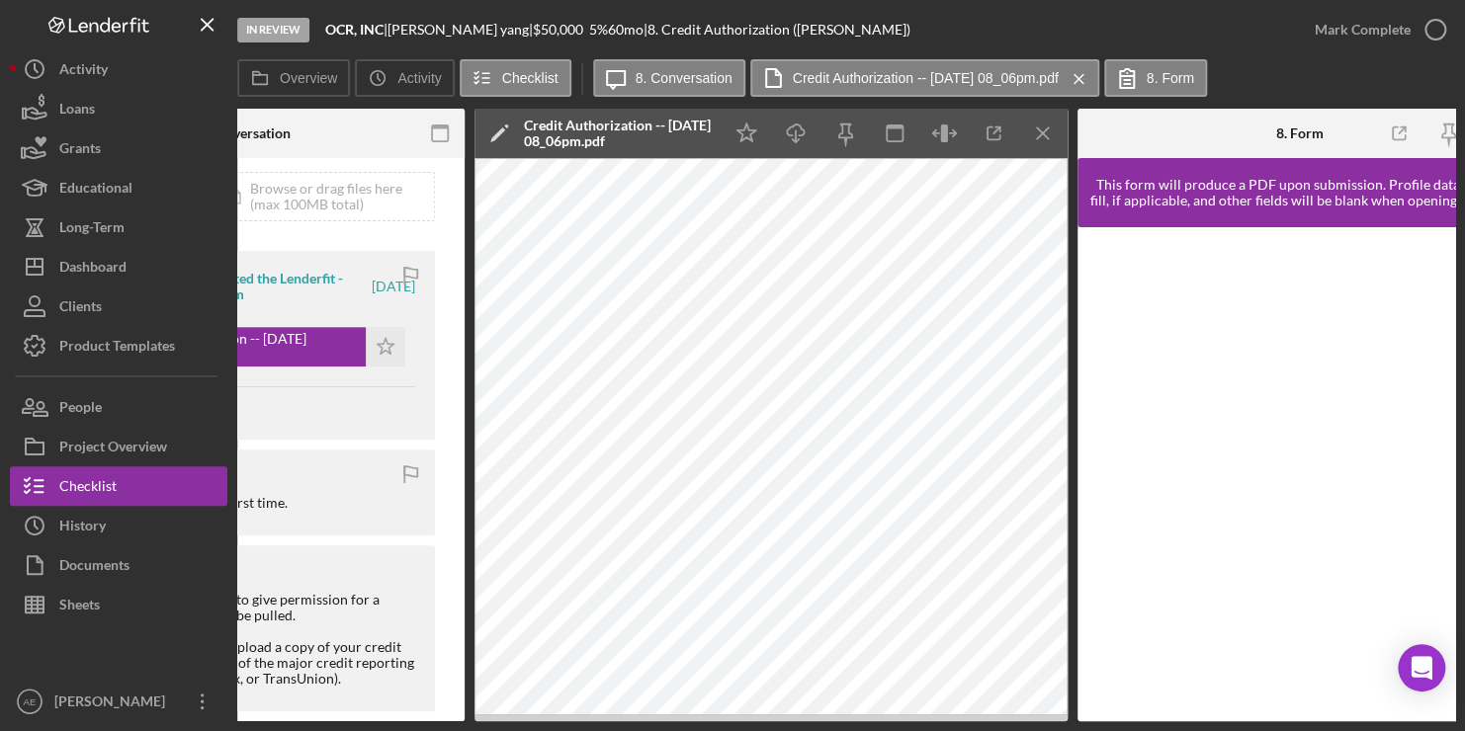
scroll to position [0, 574]
click at [797, 131] on icon "Icon/Download" at bounding box center [795, 134] width 44 height 44
